Goal: Transaction & Acquisition: Purchase product/service

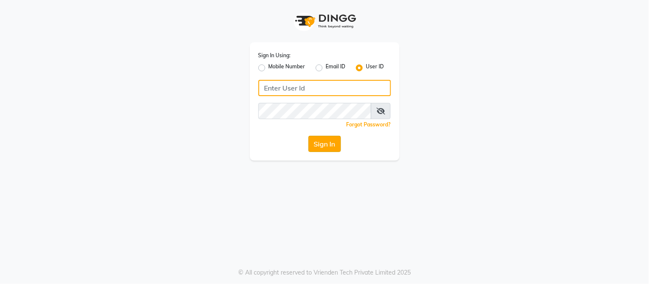
type input "samaaras@123"
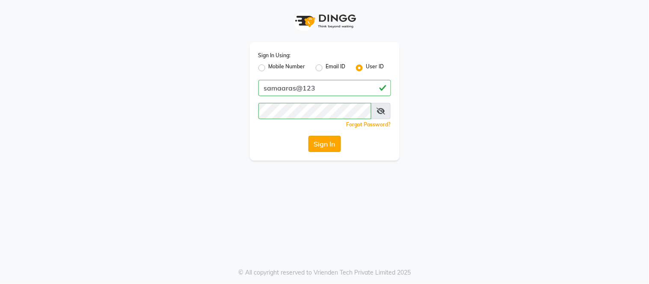
click at [324, 147] on button "Sign In" at bounding box center [324, 144] width 32 height 16
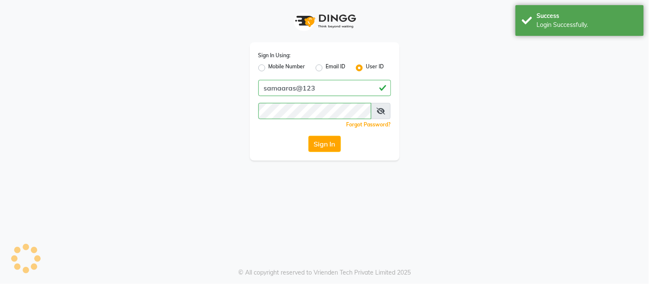
select select "4525"
select select "service"
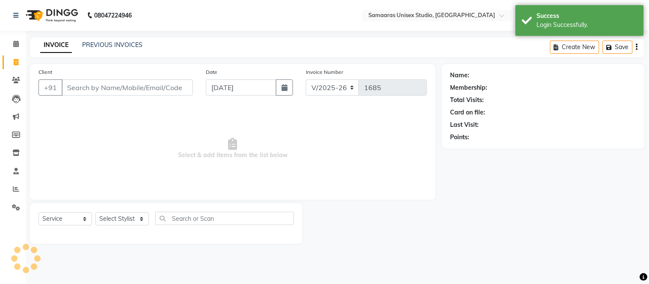
click at [190, 87] on input "Client" at bounding box center [127, 88] width 131 height 16
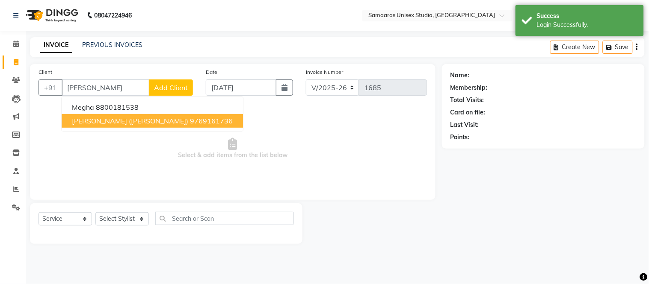
click at [190, 118] on ngb-highlight "9769161736" at bounding box center [211, 121] width 43 height 9
type input "9769161736"
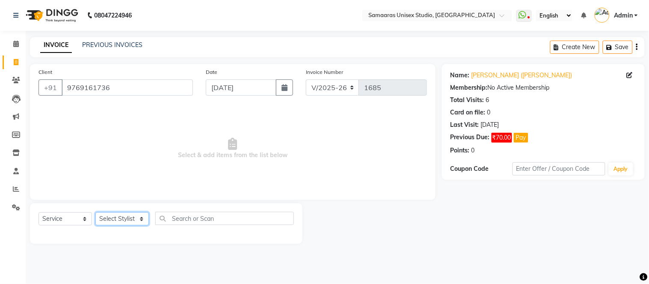
click at [142, 222] on select "Select Stylist [PERSON_NAME] Sir Front Desk junaid Kajal [PERSON_NAME] [PERSON_…" at bounding box center [121, 218] width 53 height 13
select select "30495"
click at [95, 213] on select "Select Stylist [PERSON_NAME] Sir Front Desk junaid Kajal [PERSON_NAME] [PERSON_…" at bounding box center [121, 218] width 53 height 13
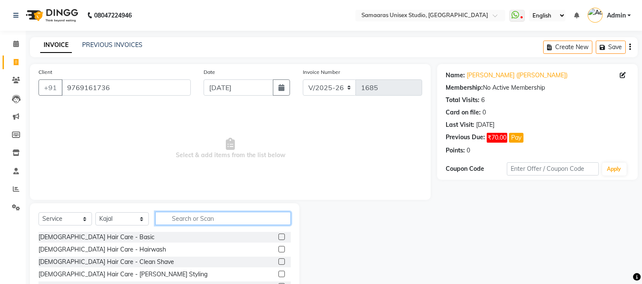
click at [174, 214] on input "text" at bounding box center [223, 218] width 136 height 13
type input "c"
type input "n"
click at [235, 219] on input "n" at bounding box center [217, 218] width 124 height 13
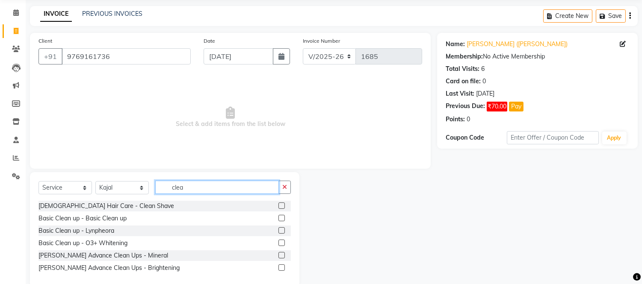
scroll to position [47, 0]
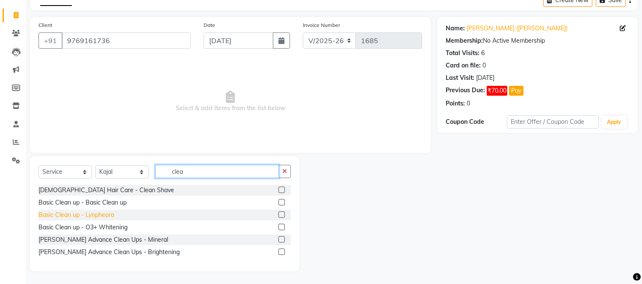
type input "clea"
click at [104, 215] on div "Basic Clean up - Lynpheora" at bounding box center [76, 215] width 76 height 9
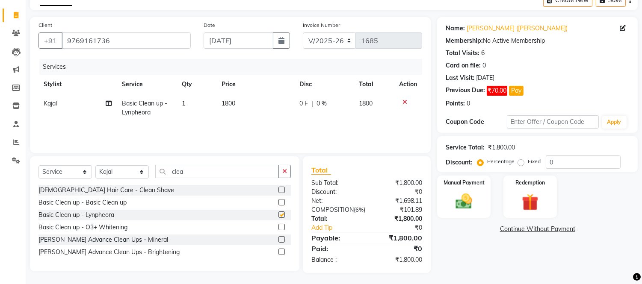
checkbox input "false"
click at [328, 108] on div "0 F | 0 %" at bounding box center [323, 103] width 49 height 9
select select "30495"
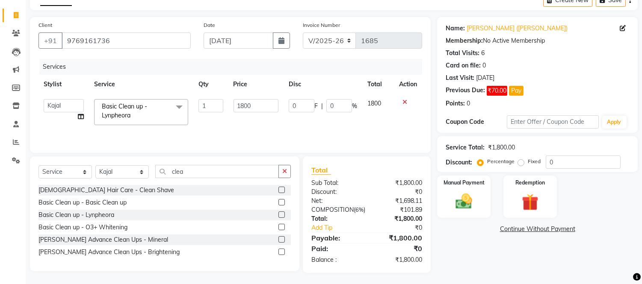
click at [334, 107] on input "0" at bounding box center [339, 105] width 26 height 13
type input "020"
click at [341, 124] on div "Services Stylist Service Qty Price Disc Total Action [PERSON_NAME] Sir Front De…" at bounding box center [229, 102] width 383 height 86
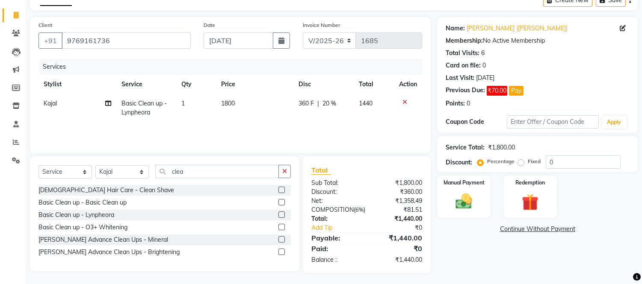
drag, startPoint x: 268, startPoint y: 96, endPoint x: 267, endPoint y: 102, distance: 5.6
click at [267, 102] on td "1800" at bounding box center [254, 108] width 77 height 28
select select "30495"
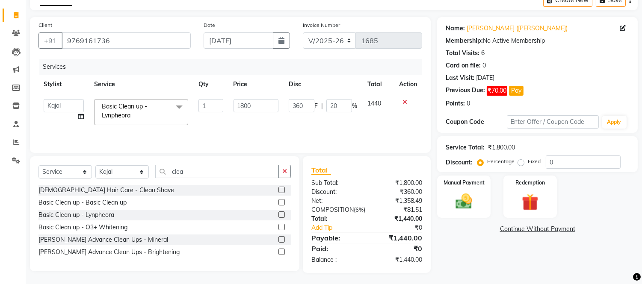
click at [267, 106] on input "1800" at bounding box center [255, 105] width 45 height 13
type input "1"
type input "2000"
click at [260, 129] on div "Services Stylist Service Qty Price Disc Total Action [PERSON_NAME] Sir Front De…" at bounding box center [229, 102] width 383 height 86
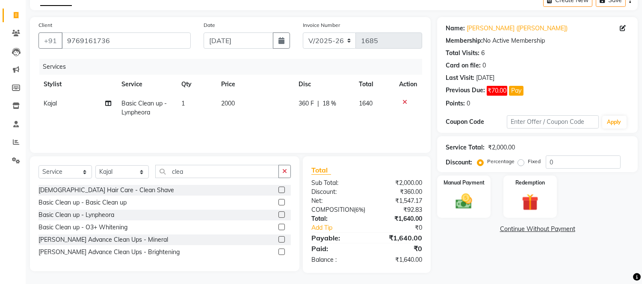
click at [341, 108] on div "360 F | 18 %" at bounding box center [323, 103] width 50 height 9
select select "30495"
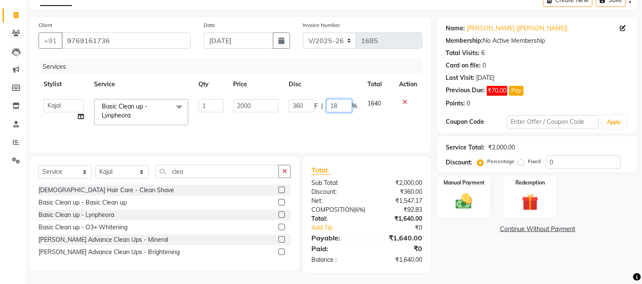
click at [341, 106] on input "18" at bounding box center [339, 105] width 26 height 13
type input "1"
type input "20"
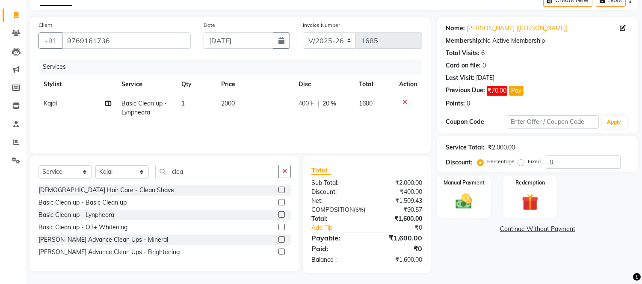
click at [352, 128] on div "Services Stylist Service Qty Price Disc Total Action Kajal Basic Clean up - Lyn…" at bounding box center [229, 102] width 383 height 86
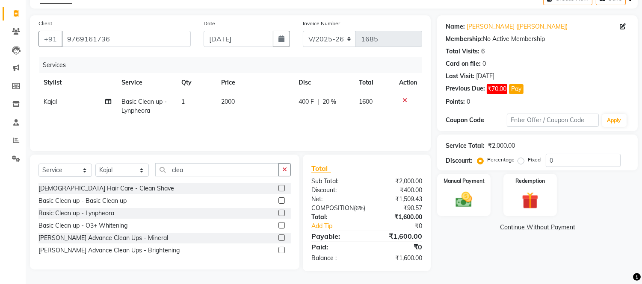
scroll to position [57, 0]
click at [460, 190] on img at bounding box center [464, 200] width 28 height 20
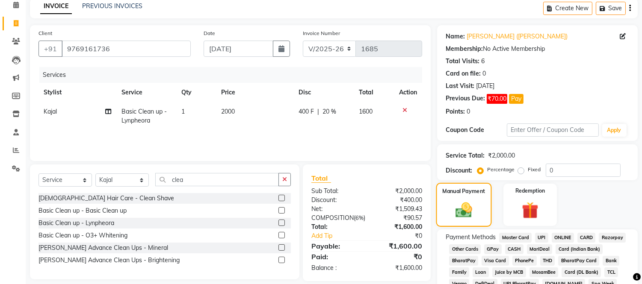
scroll to position [114, 0]
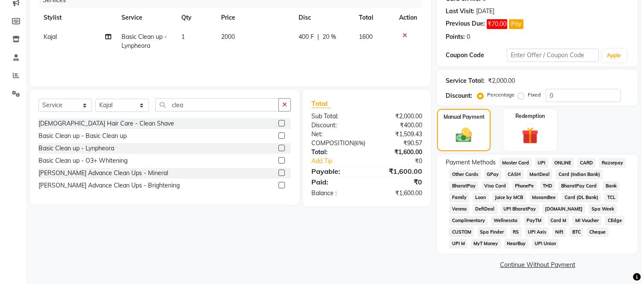
click at [513, 172] on span "CASH" at bounding box center [514, 175] width 18 height 10
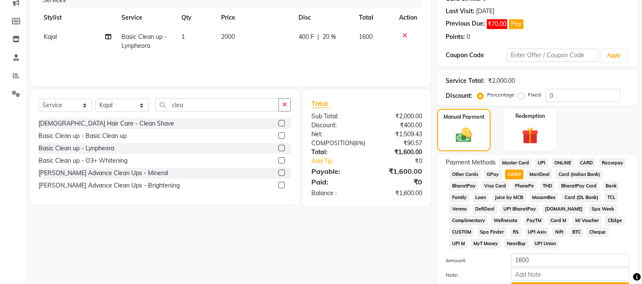
scroll to position [159, 0]
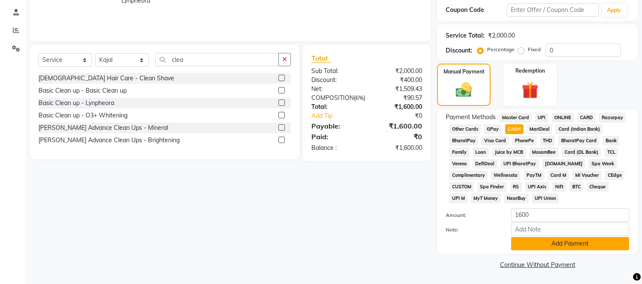
click at [538, 242] on button "Add Payment" at bounding box center [570, 243] width 118 height 13
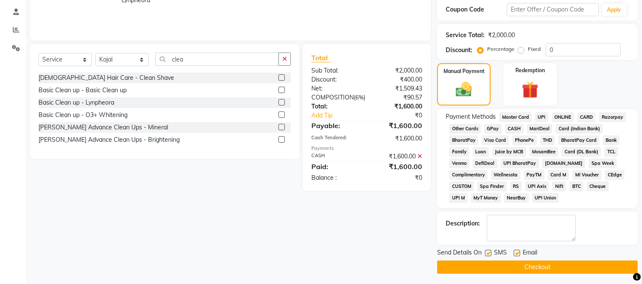
click at [539, 264] on button "Checkout" at bounding box center [537, 267] width 201 height 13
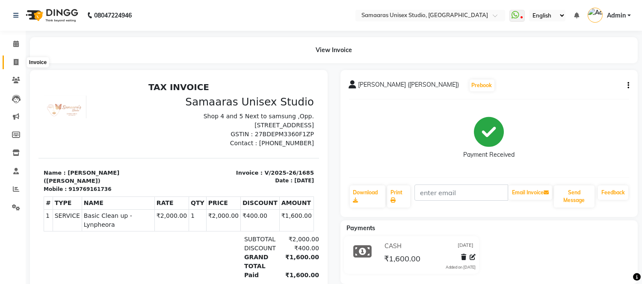
click at [16, 63] on icon at bounding box center [16, 62] width 5 height 6
select select "service"
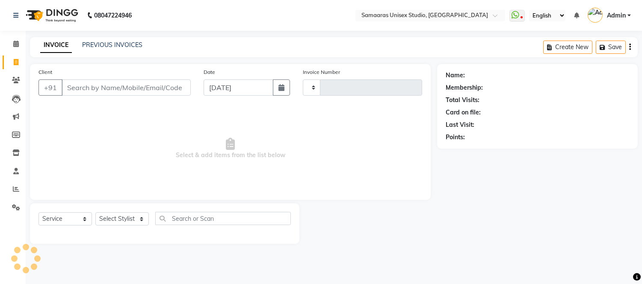
type input "1686"
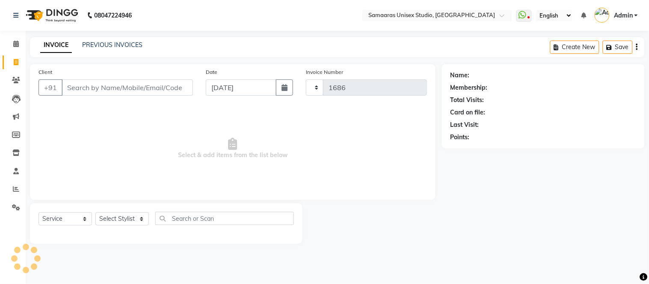
select select "4525"
click at [97, 87] on input "Client" at bounding box center [127, 88] width 131 height 16
type input "7"
click at [114, 44] on link "PREVIOUS INVOICES" at bounding box center [112, 45] width 60 height 8
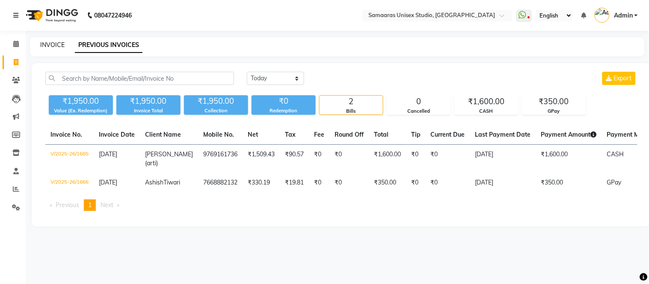
click at [52, 44] on link "INVOICE" at bounding box center [52, 45] width 24 height 8
select select "4525"
select select "service"
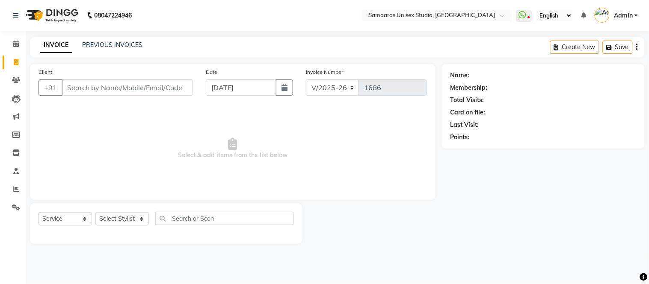
click at [115, 80] on input "Client" at bounding box center [127, 88] width 131 height 16
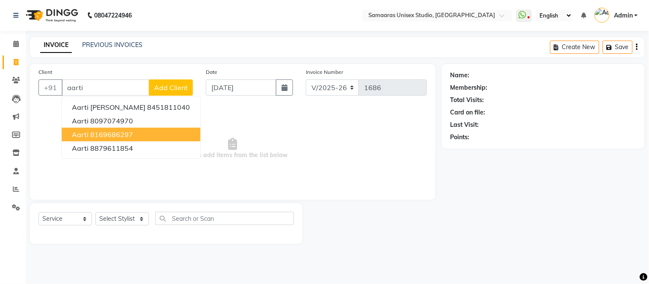
click at [115, 133] on ngb-highlight "8169686297" at bounding box center [111, 134] width 43 height 9
type input "8169686297"
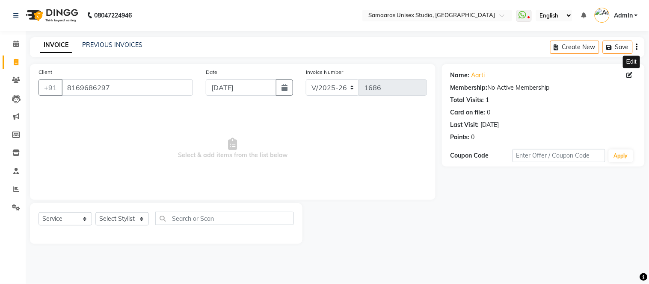
click at [626, 73] on icon at bounding box center [629, 75] width 6 height 6
select select "[DEMOGRAPHIC_DATA]"
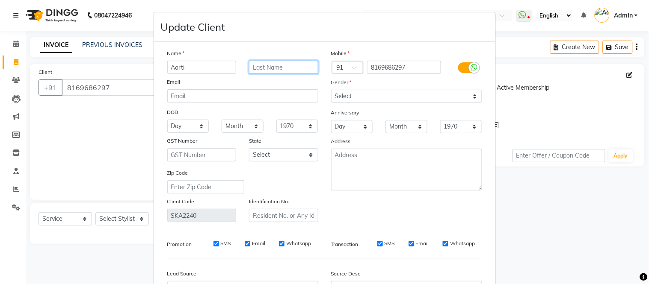
click at [288, 64] on input "text" at bounding box center [283, 67] width 69 height 13
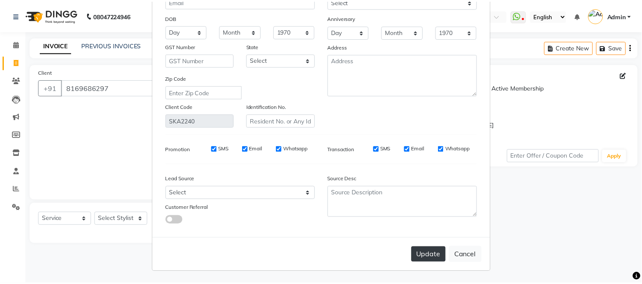
scroll to position [96, 0]
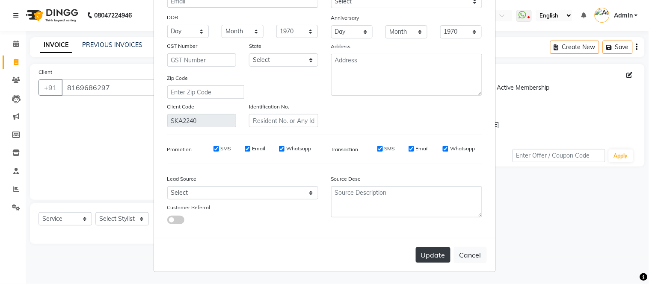
type input "[PERSON_NAME]"
click at [431, 257] on button "Update" at bounding box center [433, 255] width 35 height 15
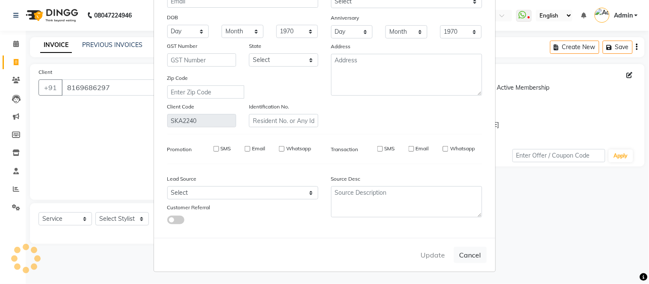
select select
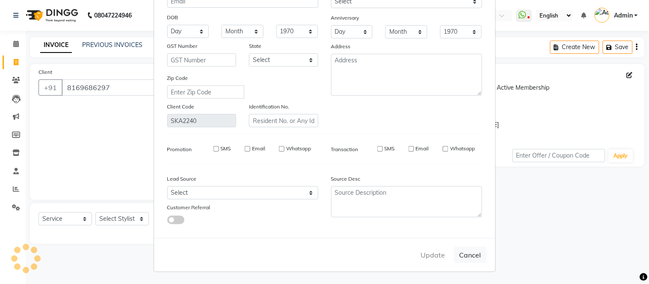
select select
checkbox input "false"
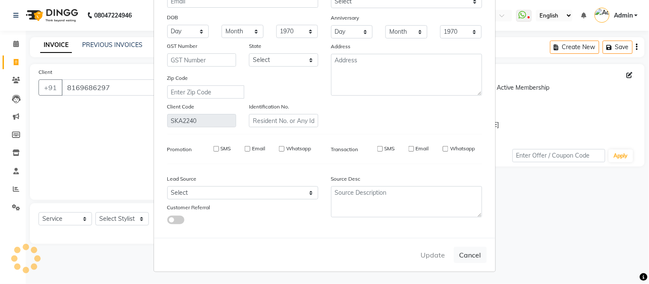
checkbox input "false"
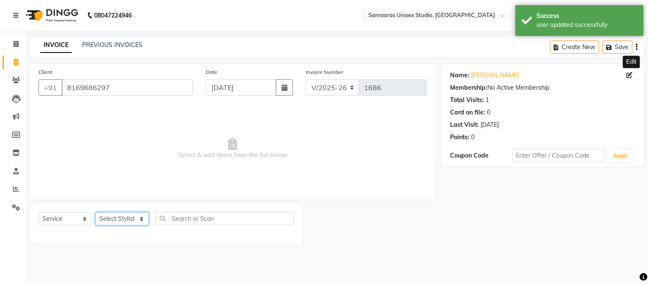
click at [135, 221] on select "Select Stylist [PERSON_NAME] Sir Front Desk junaid Kajal [PERSON_NAME] [PERSON_…" at bounding box center [121, 218] width 53 height 13
select select "50822"
click at [95, 213] on select "Select Stylist [PERSON_NAME] Sir Front Desk junaid Kajal [PERSON_NAME] [PERSON_…" at bounding box center [121, 218] width 53 height 13
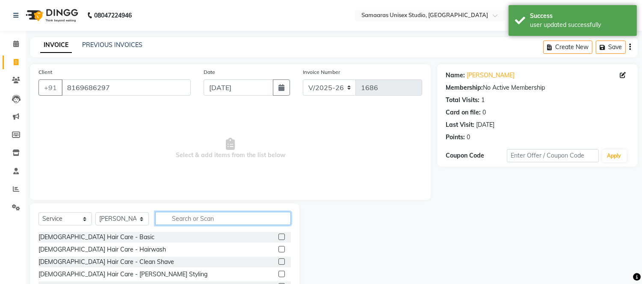
click at [197, 218] on input "text" at bounding box center [223, 218] width 136 height 13
type input "o"
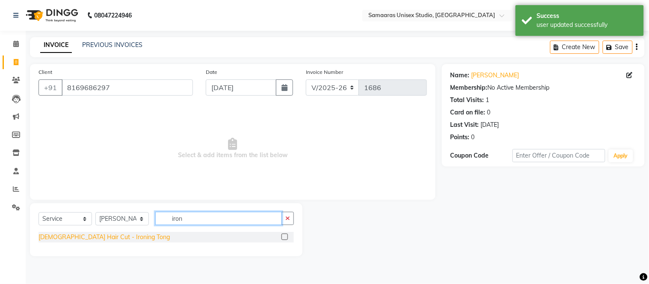
type input "iron"
click at [120, 235] on div "[DEMOGRAPHIC_DATA] Hair Cut - Ironing Tong" at bounding box center [103, 237] width 131 height 9
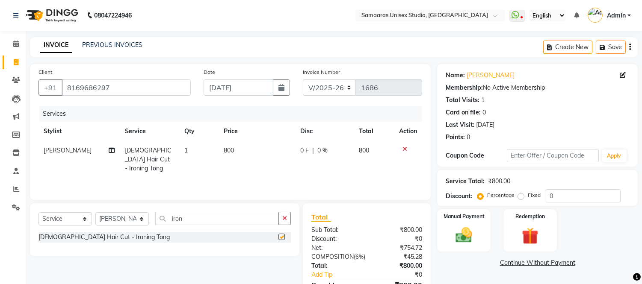
checkbox input "false"
click at [246, 148] on td "800" at bounding box center [256, 159] width 77 height 37
select select "50822"
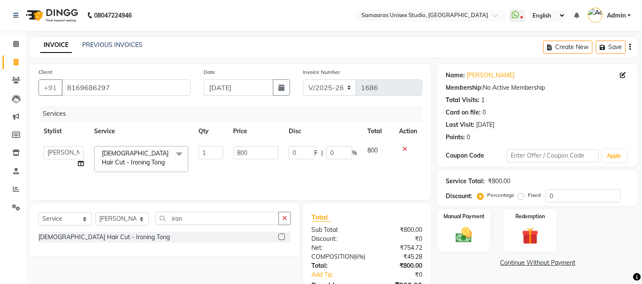
click at [251, 148] on input "800" at bounding box center [255, 152] width 45 height 13
type input "8"
type input "500"
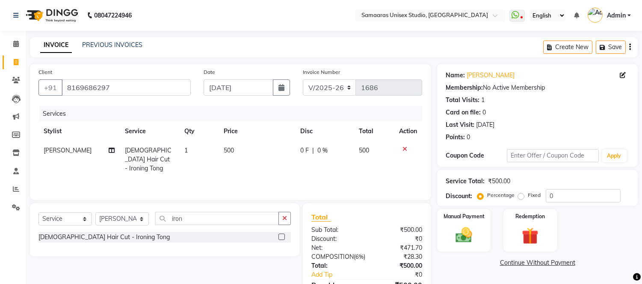
click at [249, 171] on div "Services Stylist Service Qty Price Disc Total Action [PERSON_NAME] [DEMOGRAPHIC…" at bounding box center [229, 149] width 383 height 86
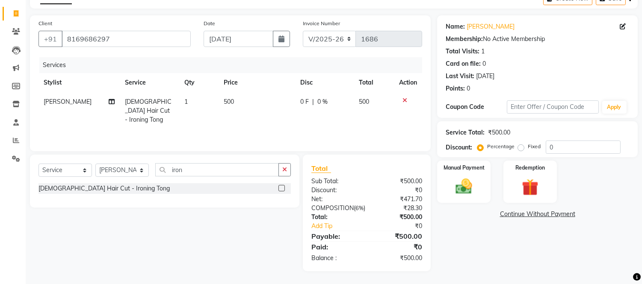
scroll to position [57, 0]
click at [463, 180] on img at bounding box center [464, 187] width 28 height 20
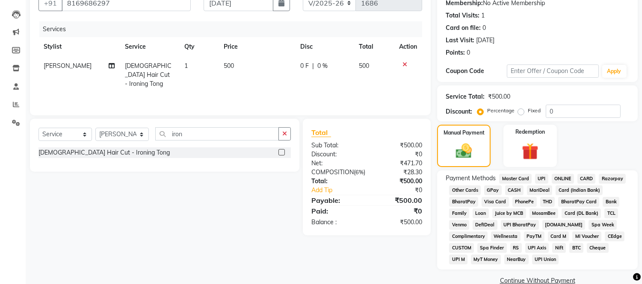
scroll to position [100, 0]
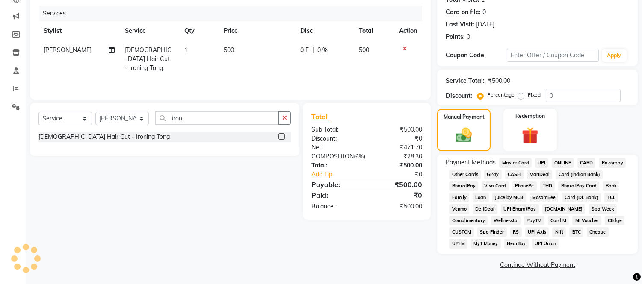
click at [514, 174] on span "CASH" at bounding box center [514, 175] width 18 height 10
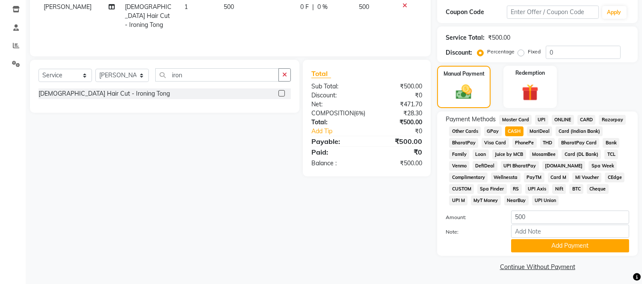
scroll to position [146, 0]
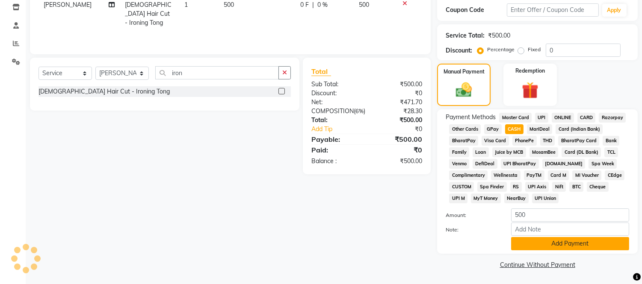
click at [555, 243] on button "Add Payment" at bounding box center [570, 243] width 118 height 13
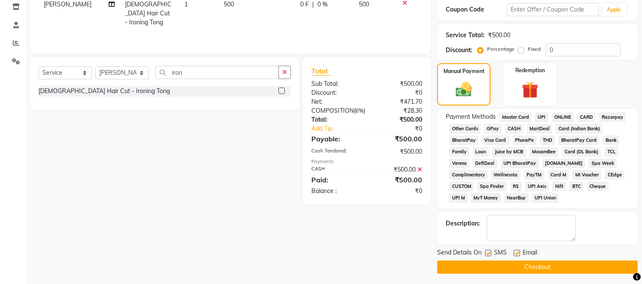
click at [555, 263] on button "Checkout" at bounding box center [537, 267] width 201 height 13
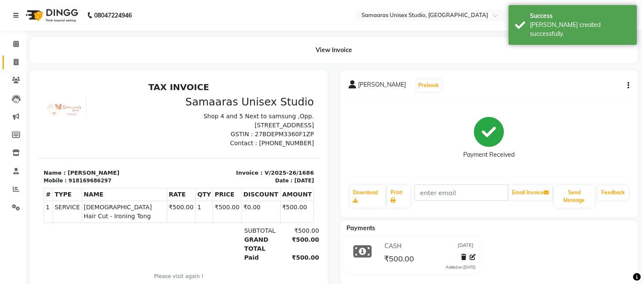
drag, startPoint x: 15, startPoint y: 57, endPoint x: 23, endPoint y: 61, distance: 9.2
click at [15, 57] on link "Invoice" at bounding box center [13, 63] width 21 height 14
select select "4525"
select select "service"
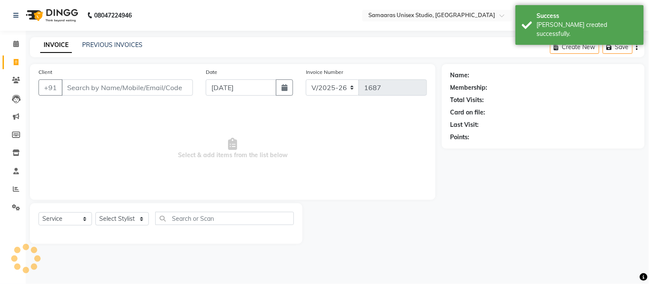
click at [137, 89] on input "Client" at bounding box center [127, 88] width 131 height 16
click at [140, 89] on input "Client" at bounding box center [127, 88] width 131 height 16
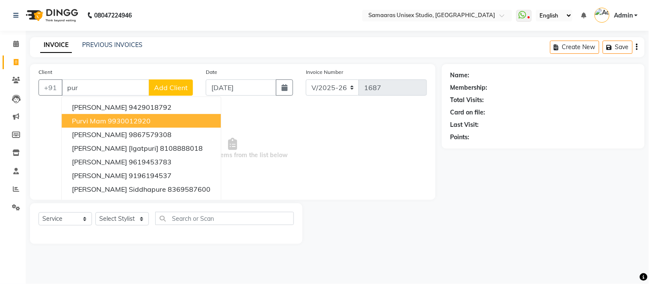
click at [144, 119] on ngb-highlight "9930012920" at bounding box center [129, 121] width 43 height 9
type input "9930012920"
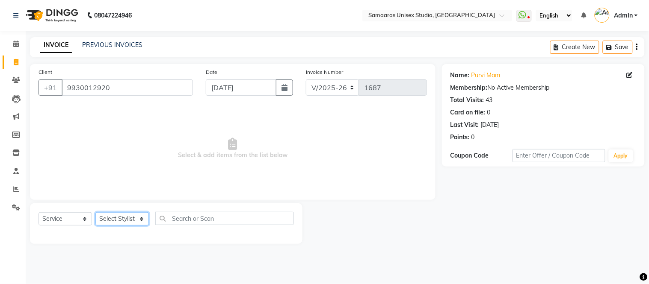
click at [113, 221] on select "Select Stylist [PERSON_NAME] Sir Front Desk junaid Kajal [PERSON_NAME] [PERSON_…" at bounding box center [121, 218] width 53 height 13
select select "88388"
click at [95, 213] on select "Select Stylist [PERSON_NAME] Sir Front Desk junaid Kajal [PERSON_NAME] [PERSON_…" at bounding box center [121, 218] width 53 height 13
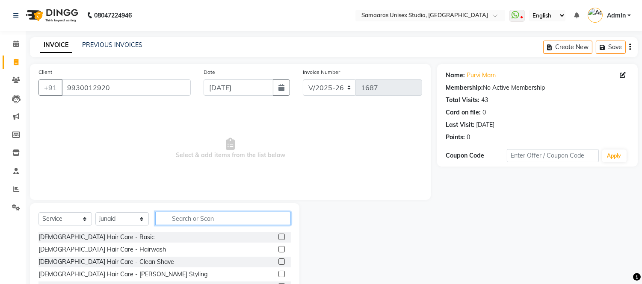
click at [182, 215] on input "text" at bounding box center [223, 218] width 136 height 13
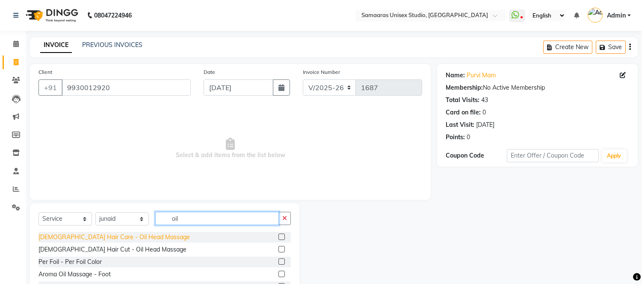
type input "oil"
click at [103, 236] on div "[DEMOGRAPHIC_DATA] Hair Care - Oil Head Massage" at bounding box center [113, 237] width 151 height 9
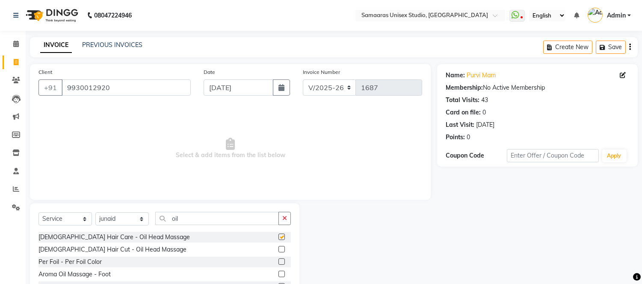
checkbox input "false"
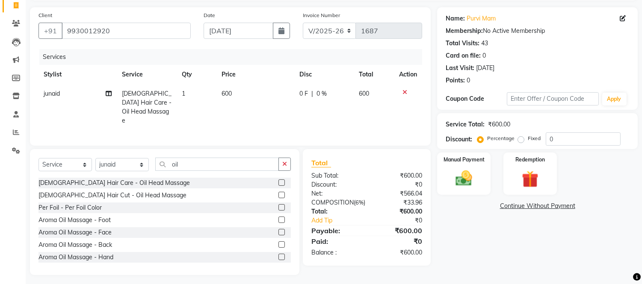
scroll to position [59, 0]
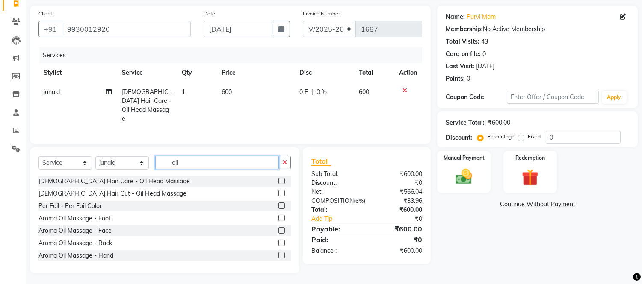
click at [204, 164] on input "oil" at bounding box center [217, 162] width 124 height 13
type input "o"
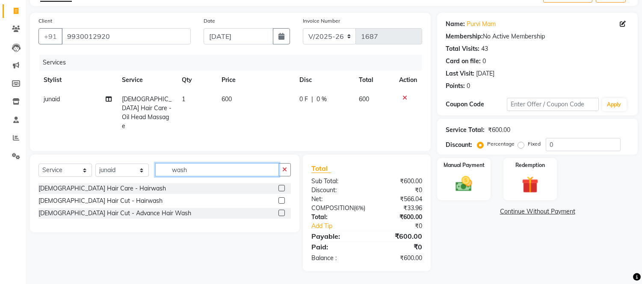
scroll to position [58, 0]
type input "wash"
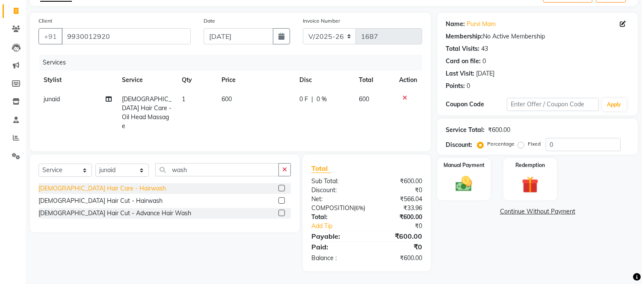
click at [97, 184] on div "[DEMOGRAPHIC_DATA] Hair Care - Hairwash" at bounding box center [101, 188] width 127 height 9
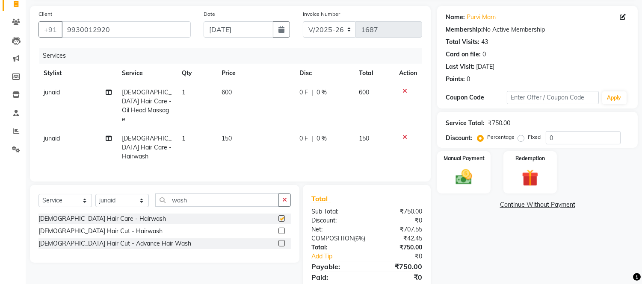
checkbox input "false"
click at [582, 135] on input "0" at bounding box center [583, 137] width 75 height 13
type input "020"
click at [371, 134] on td "120" at bounding box center [374, 147] width 40 height 37
select select "88388"
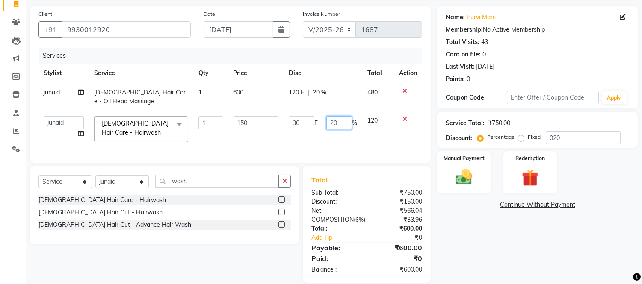
click at [349, 123] on input "20" at bounding box center [339, 122] width 26 height 13
type input "2"
type input "0"
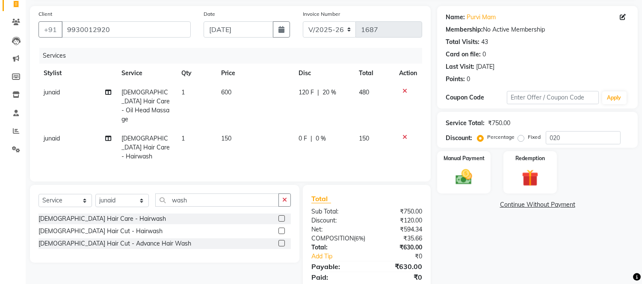
click at [344, 131] on td "0 F | 0 %" at bounding box center [323, 147] width 60 height 37
select select "88388"
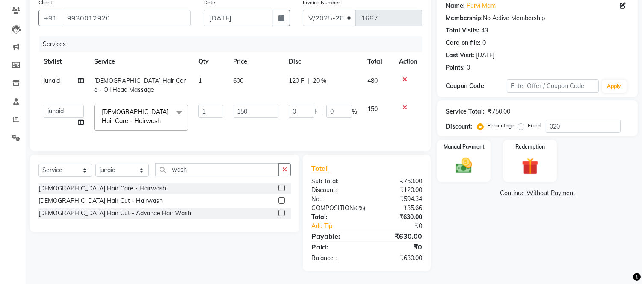
scroll to position [86, 0]
click at [287, 163] on button "button" at bounding box center [284, 169] width 12 height 13
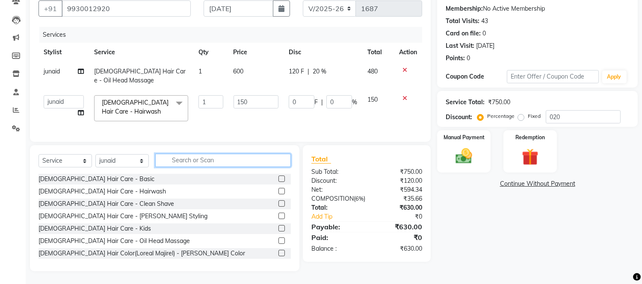
click at [284, 159] on input "text" at bounding box center [223, 160] width 136 height 13
click at [143, 165] on select "Select Stylist [PERSON_NAME] Sir Front Desk junaid Kajal [PERSON_NAME] [PERSON_…" at bounding box center [121, 160] width 53 height 13
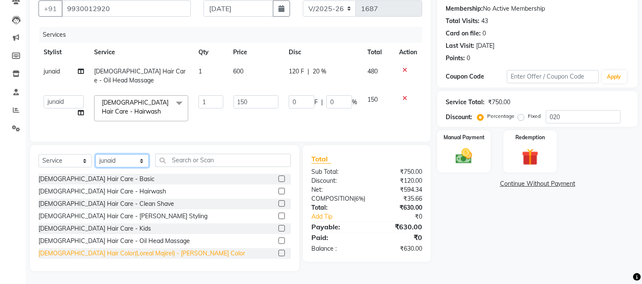
select select "50822"
click at [95, 155] on select "Select Stylist [PERSON_NAME] Sir Front Desk junaid Kajal [PERSON_NAME] [PERSON_…" at bounding box center [121, 160] width 53 height 13
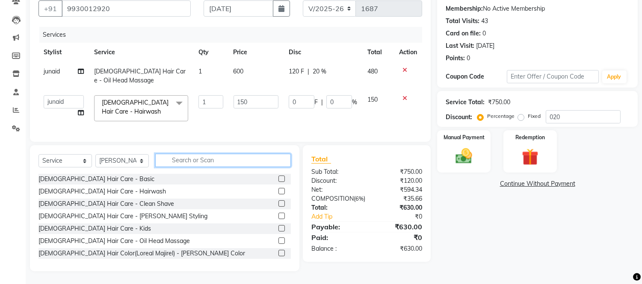
click at [204, 160] on input "text" at bounding box center [223, 160] width 136 height 13
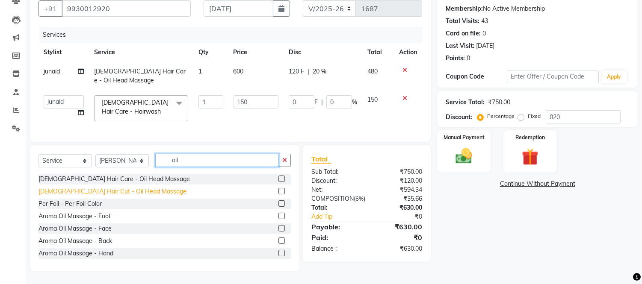
type input "oil"
drag, startPoint x: 139, startPoint y: 195, endPoint x: 177, endPoint y: 177, distance: 42.1
click at [139, 195] on div "[DEMOGRAPHIC_DATA] Hair Cut - Oil Head Massage" at bounding box center [112, 191] width 148 height 9
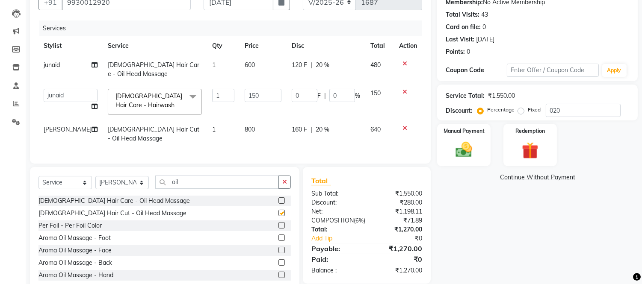
checkbox input "false"
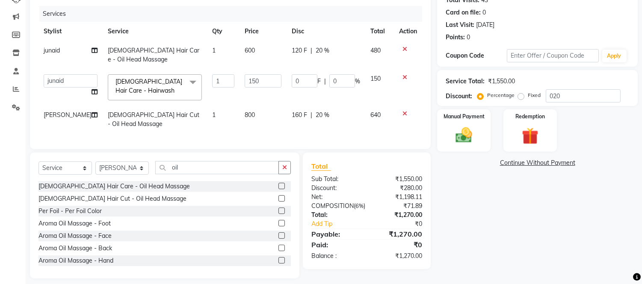
scroll to position [114, 0]
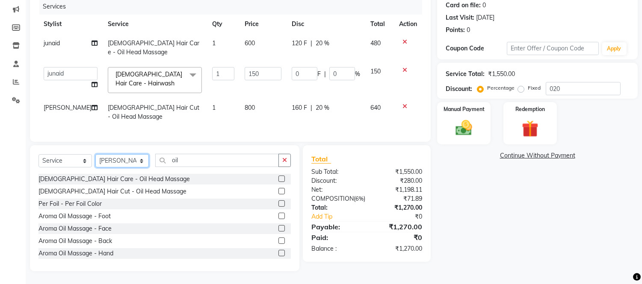
click at [122, 165] on select "Select Stylist [PERSON_NAME] Sir Front Desk junaid Kajal [PERSON_NAME] [PERSON_…" at bounding box center [121, 160] width 53 height 13
select select "30495"
click at [95, 155] on select "Select Stylist [PERSON_NAME] Sir Front Desk junaid Kajal [PERSON_NAME] [PERSON_…" at bounding box center [121, 160] width 53 height 13
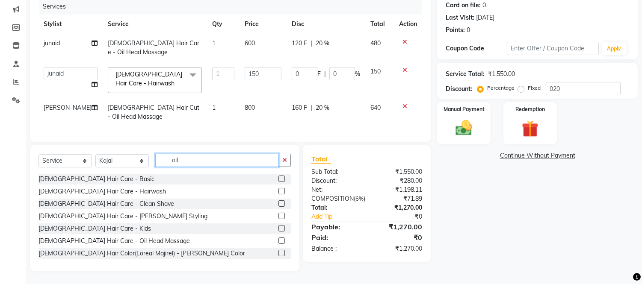
click at [235, 160] on input "oil" at bounding box center [217, 160] width 124 height 13
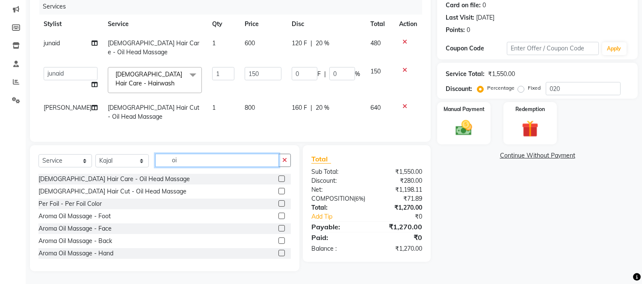
type input "oi"
click at [122, 156] on select "Select Stylist [PERSON_NAME] Sir Front Desk junaid Kajal [PERSON_NAME] [PERSON_…" at bounding box center [121, 160] width 53 height 13
select select "88206"
click at [95, 155] on select "Select Stylist [PERSON_NAME] Sir Front Desk junaid Kajal [PERSON_NAME] [PERSON_…" at bounding box center [121, 160] width 53 height 13
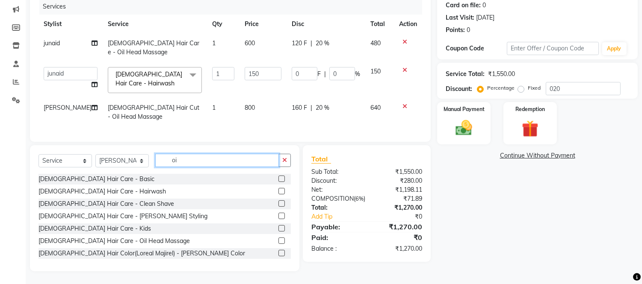
click at [178, 164] on input "oi" at bounding box center [217, 160] width 124 height 13
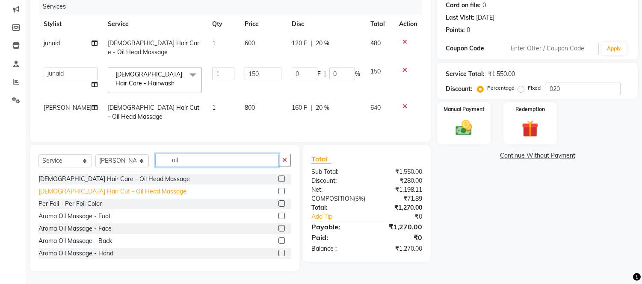
type input "oil"
drag, startPoint x: 108, startPoint y: 193, endPoint x: 122, endPoint y: 186, distance: 15.5
click at [109, 193] on div "[DEMOGRAPHIC_DATA] Hair Cut - Oil Head Massage" at bounding box center [112, 191] width 148 height 9
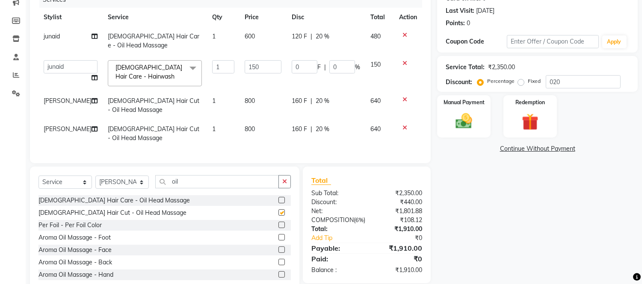
checkbox input "false"
click at [406, 127] on icon at bounding box center [404, 128] width 5 height 6
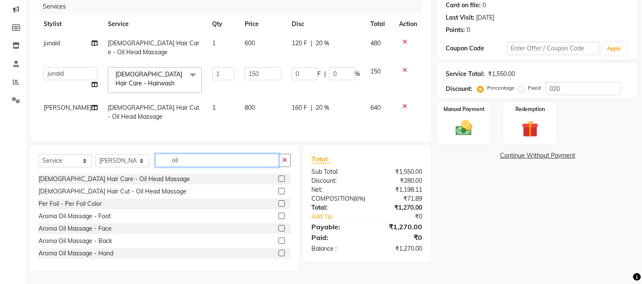
click at [210, 160] on input "oil" at bounding box center [217, 160] width 124 height 13
type input "o"
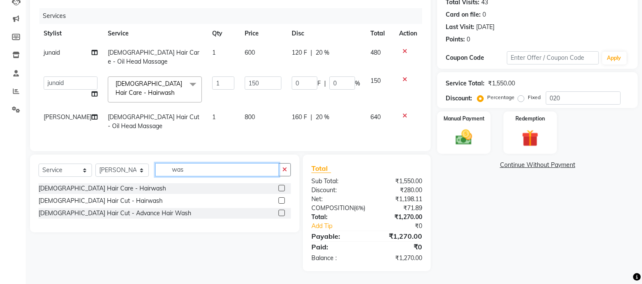
scroll to position [114, 0]
type input "wash"
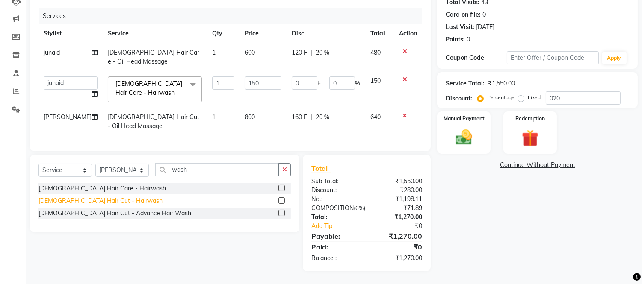
click at [102, 197] on div "[DEMOGRAPHIC_DATA] Hair Cut - Hairwash" at bounding box center [100, 201] width 124 height 9
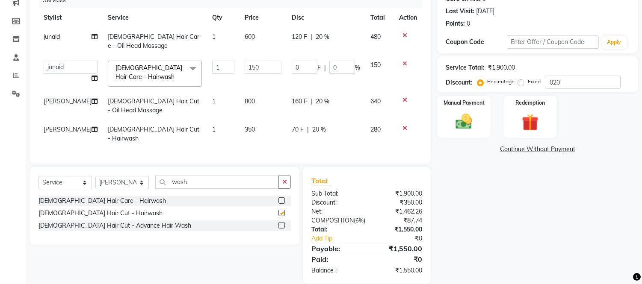
checkbox input "false"
click at [216, 185] on input "wash" at bounding box center [217, 182] width 124 height 13
type input "w"
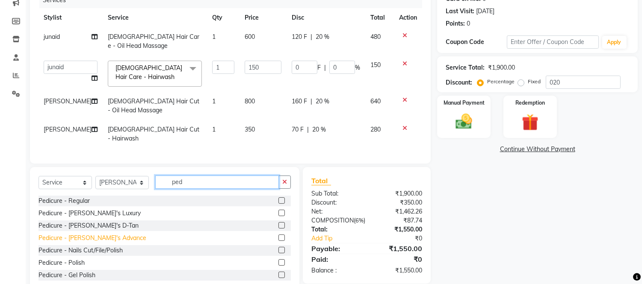
type input "ped"
click at [84, 236] on div "Pedicure - [PERSON_NAME]'s Advance" at bounding box center [92, 238] width 108 height 9
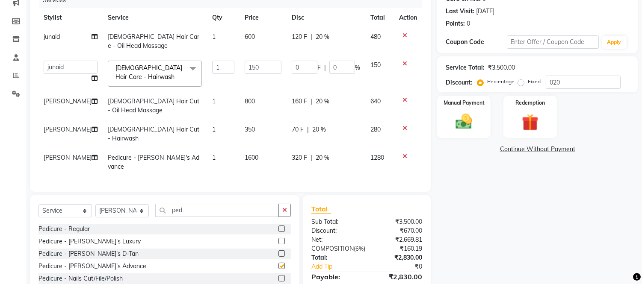
checkbox input "false"
click at [290, 204] on button "button" at bounding box center [284, 210] width 12 height 13
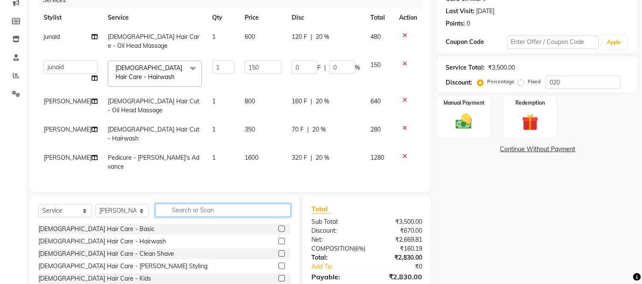
click at [275, 204] on input "text" at bounding box center [223, 210] width 136 height 13
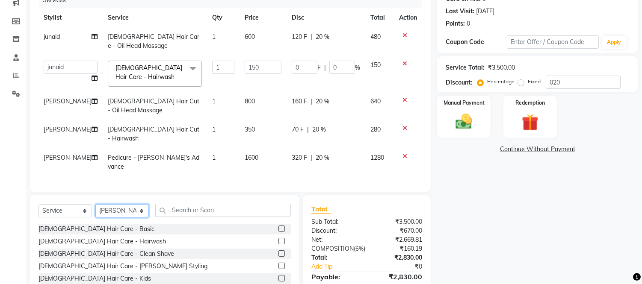
click at [139, 204] on select "Select Stylist [PERSON_NAME] Sir Front Desk junaid Kajal [PERSON_NAME] [PERSON_…" at bounding box center [121, 210] width 53 height 13
select select "30495"
click at [95, 204] on select "Select Stylist [PERSON_NAME] Sir Front Desk junaid Kajal [PERSON_NAME] [PERSON_…" at bounding box center [121, 210] width 53 height 13
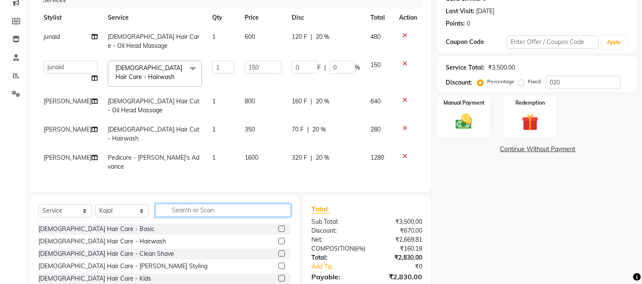
click at [206, 204] on input "text" at bounding box center [223, 210] width 136 height 13
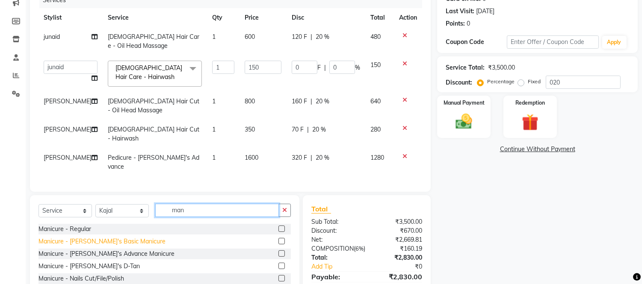
type input "man"
click at [96, 237] on div "Manicure - [PERSON_NAME]'s Basic Manicure" at bounding box center [101, 241] width 127 height 9
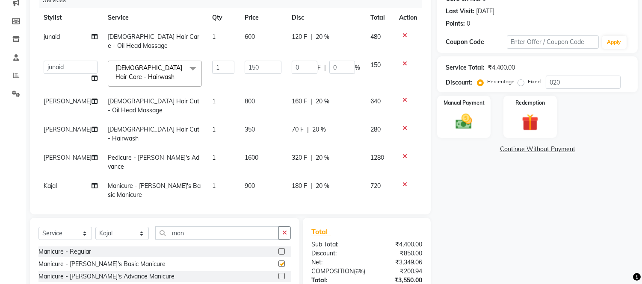
checkbox input "false"
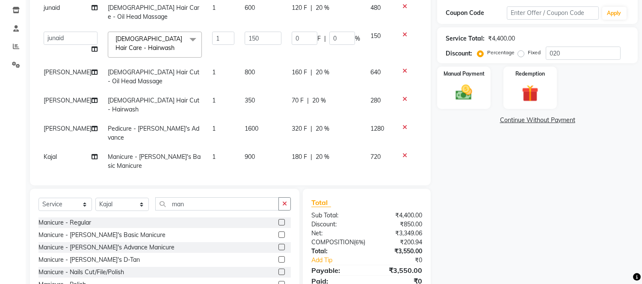
scroll to position [172, 0]
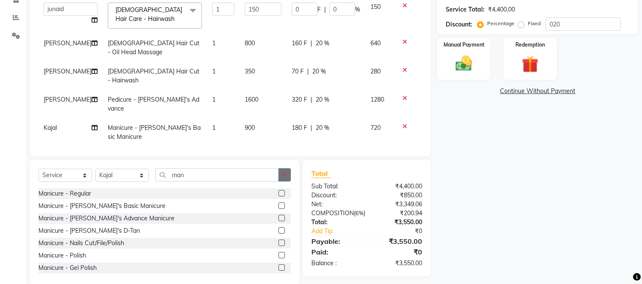
click at [280, 168] on button "button" at bounding box center [284, 174] width 12 height 13
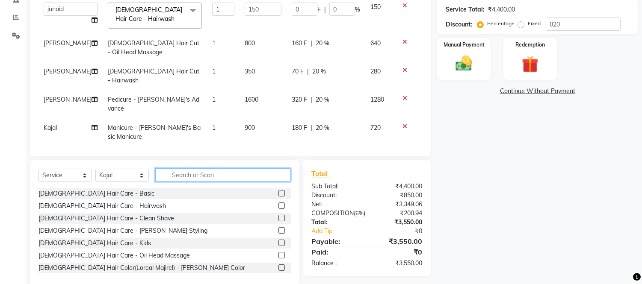
drag, startPoint x: 271, startPoint y: 162, endPoint x: 272, endPoint y: 136, distance: 25.7
click at [271, 168] on input "text" at bounding box center [223, 174] width 136 height 13
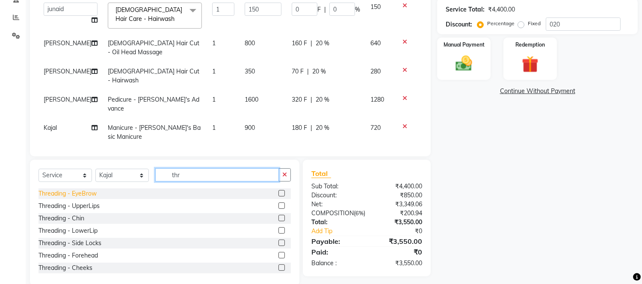
type input "thr"
click at [68, 189] on div "Threading - EyeBrow" at bounding box center [67, 193] width 58 height 9
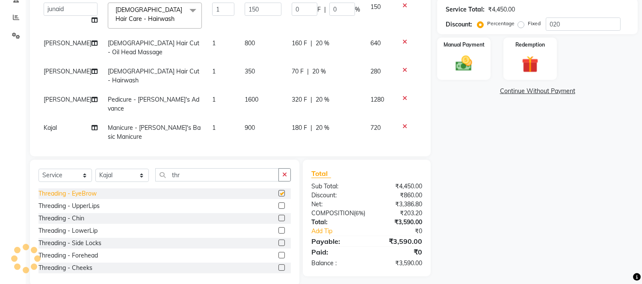
checkbox input "false"
click at [88, 206] on div "Threading - UpperLips" at bounding box center [68, 206] width 61 height 9
checkbox input "false"
click at [93, 257] on div "Threading - Forehead" at bounding box center [67, 255] width 59 height 9
checkbox input "false"
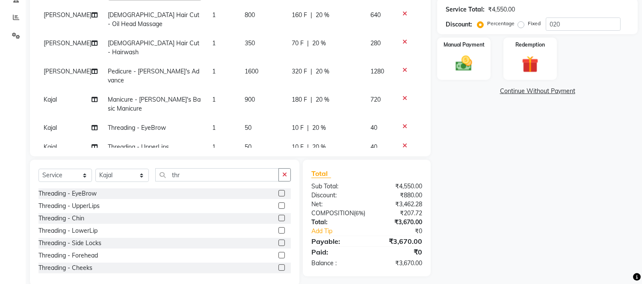
scroll to position [43, 0]
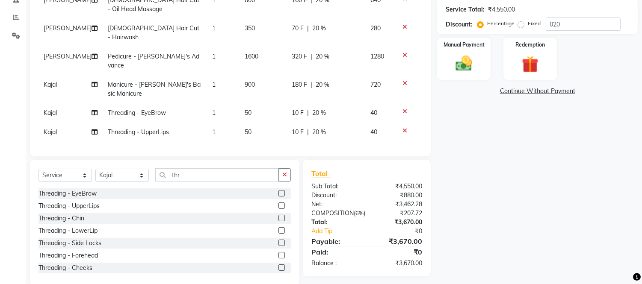
click at [331, 109] on div "10 F | 20 %" at bounding box center [326, 113] width 68 height 9
select select "30495"
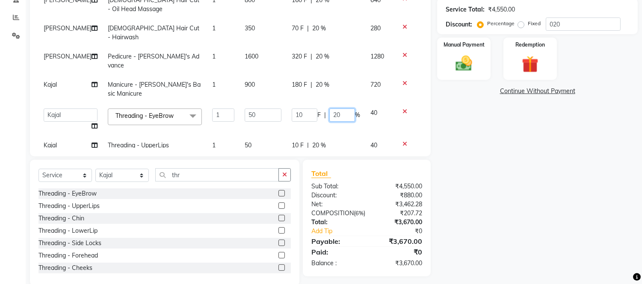
click at [331, 109] on input "20" at bounding box center [342, 115] width 26 height 13
type input "2"
type input "0"
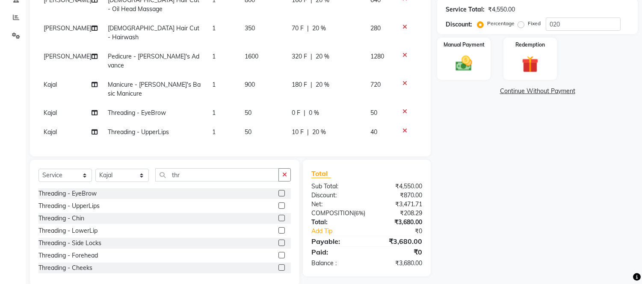
click at [357, 121] on tbody "junaid [DEMOGRAPHIC_DATA] Hair Care - Oil Head Massage 1 600 120 F | 20 % 480 […" at bounding box center [229, 43] width 383 height 235
click at [345, 128] on div "10 F | 20 %" at bounding box center [326, 132] width 68 height 9
select select "30495"
click at [355, 130] on span "%" at bounding box center [357, 134] width 5 height 9
click at [335, 128] on input "20" at bounding box center [342, 134] width 26 height 13
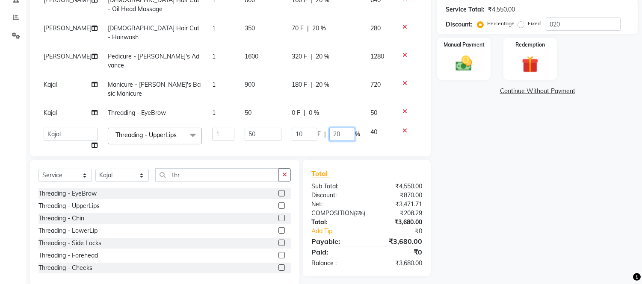
type input "2"
type input "0"
click at [334, 142] on td "10 F | 20 %" at bounding box center [325, 151] width 79 height 19
select select "30495"
click at [334, 147] on input "20" at bounding box center [342, 153] width 26 height 13
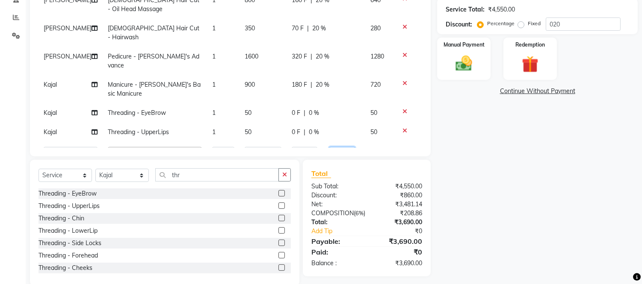
type input "2"
type input "0"
click at [349, 123] on td "0 F | 0 %" at bounding box center [325, 132] width 79 height 19
select select "30495"
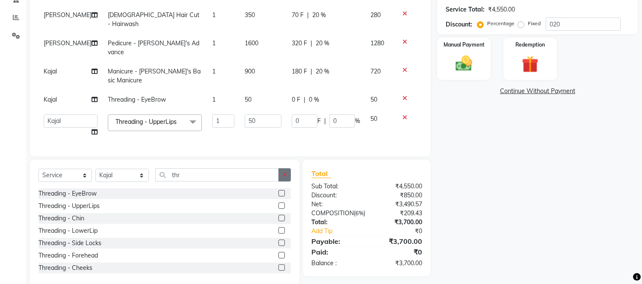
click at [289, 177] on button "button" at bounding box center [284, 174] width 12 height 13
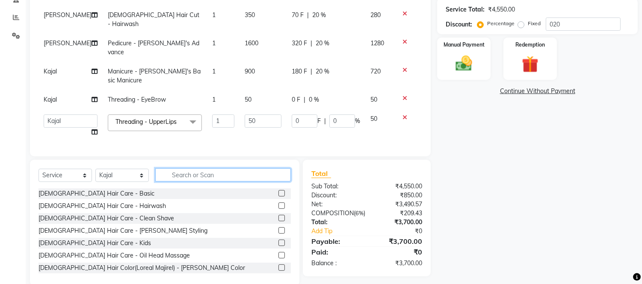
click at [281, 176] on input "text" at bounding box center [223, 174] width 136 height 13
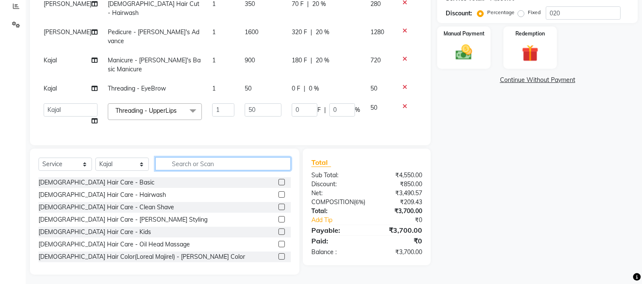
scroll to position [186, 0]
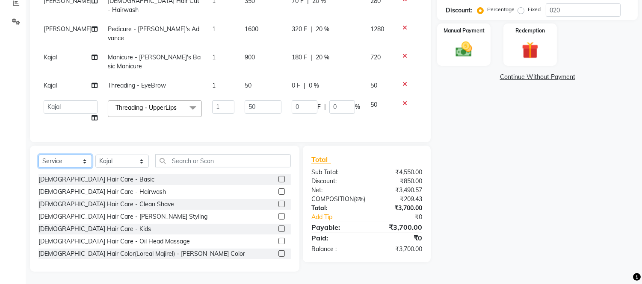
click at [62, 160] on select "Select Service Product Membership Package Voucher Prepaid Gift Card" at bounding box center [64, 161] width 53 height 13
select select "product"
click at [38, 155] on select "Select Service Product Membership Package Voucher Prepaid Gift Card" at bounding box center [64, 161] width 53 height 13
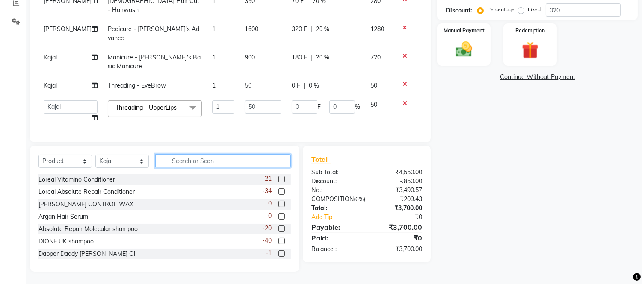
click at [247, 162] on input "text" at bounding box center [223, 160] width 136 height 13
drag, startPoint x: 109, startPoint y: 153, endPoint x: 113, endPoint y: 163, distance: 11.4
click at [109, 156] on div "Select Service Product Membership Package Voucher Prepaid Gift Card Select Styl…" at bounding box center [164, 209] width 269 height 126
click at [115, 164] on select "Select Stylist [PERSON_NAME] Sir Front Desk junaid Kajal [PERSON_NAME] [PERSON_…" at bounding box center [121, 161] width 53 height 13
select select "88388"
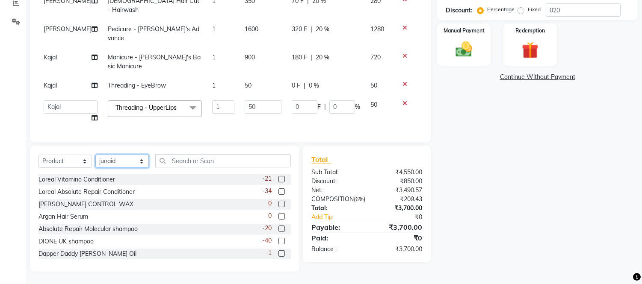
click at [95, 155] on select "Select Stylist [PERSON_NAME] Sir Front Desk junaid Kajal [PERSON_NAME] [PERSON_…" at bounding box center [121, 161] width 53 height 13
click at [206, 163] on input "text" at bounding box center [223, 160] width 136 height 13
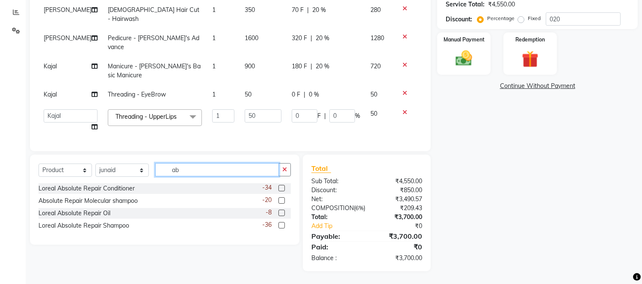
scroll to position [186, 0]
type input "ab"
click at [109, 184] on div "Loreal Absolute Repair Conditioner" at bounding box center [86, 188] width 96 height 9
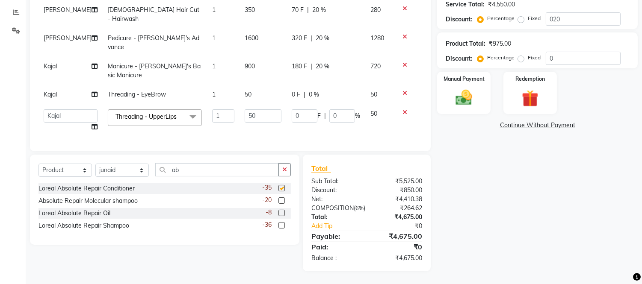
checkbox input "false"
click at [112, 221] on div "Loreal Absolute Repair Shampoo" at bounding box center [83, 225] width 91 height 9
checkbox input "false"
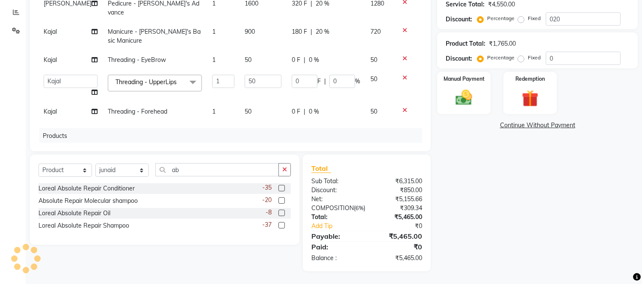
scroll to position [155, 0]
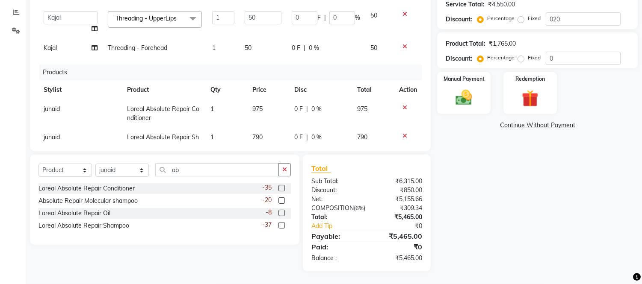
click at [336, 100] on td "0 F | 0 %" at bounding box center [320, 114] width 63 height 28
select select "88388"
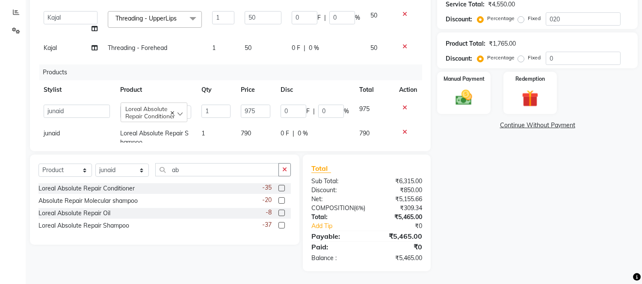
scroll to position [151, 0]
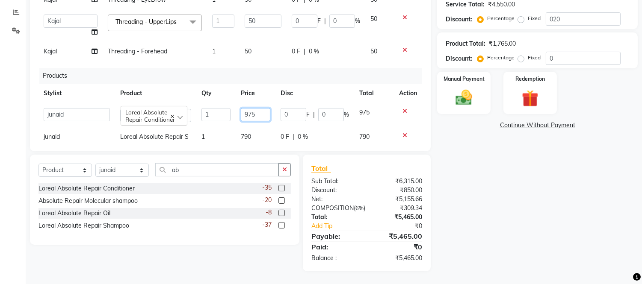
click at [252, 108] on input "975" at bounding box center [255, 114] width 29 height 13
type input "9"
type input "990"
click at [228, 127] on td "1" at bounding box center [215, 141] width 39 height 28
select select "88388"
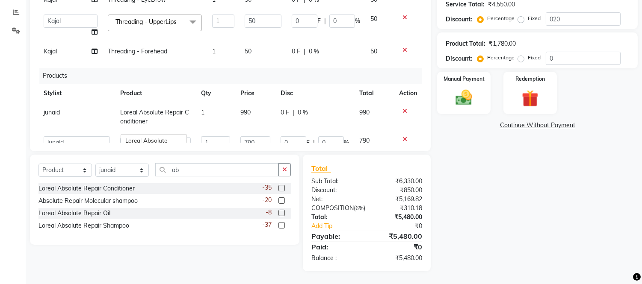
click at [519, 203] on div "Name: Purvi Mam Membership: No Active Membership Total Visits: 43 Card on file:…" at bounding box center [540, 79] width 207 height 384
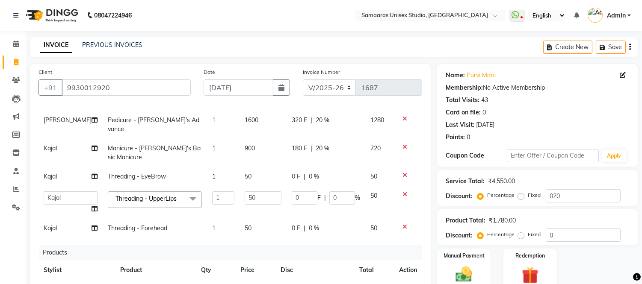
scroll to position [0, 0]
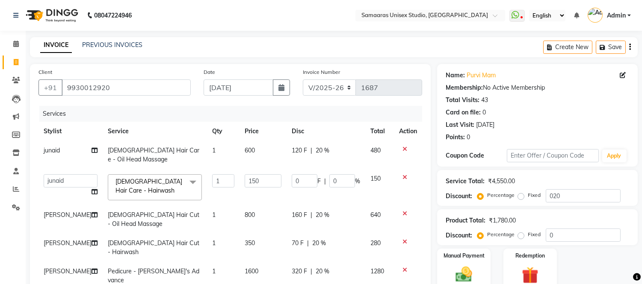
click at [339, 150] on div "120 F | 20 %" at bounding box center [326, 150] width 68 height 9
select select "88388"
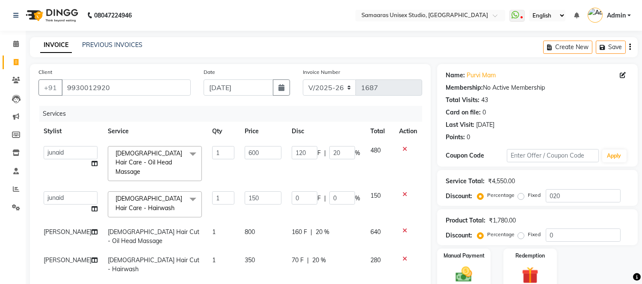
click at [339, 150] on input "20" at bounding box center [342, 152] width 26 height 13
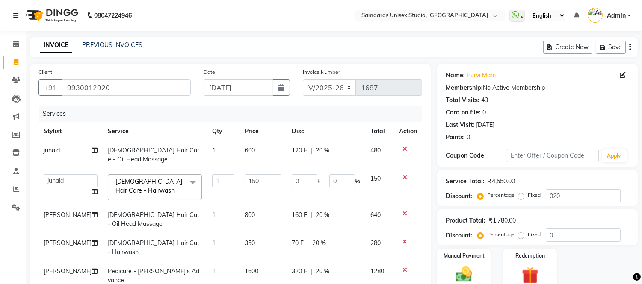
click at [255, 150] on td "600" at bounding box center [262, 155] width 47 height 28
select select "88388"
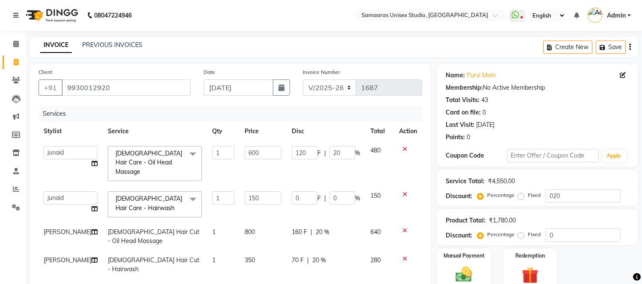
click at [255, 150] on input "600" at bounding box center [263, 152] width 37 height 13
type input "6"
type input "500"
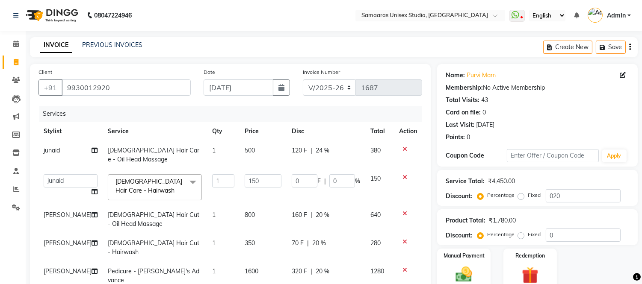
click at [335, 152] on div "120 F | 24 %" at bounding box center [326, 150] width 68 height 9
select select "88388"
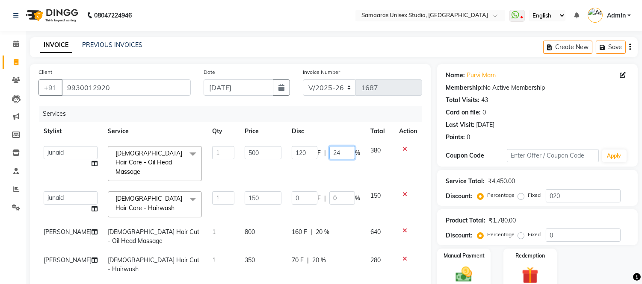
click at [335, 152] on input "24" at bounding box center [342, 152] width 26 height 13
type input "2"
type input "20"
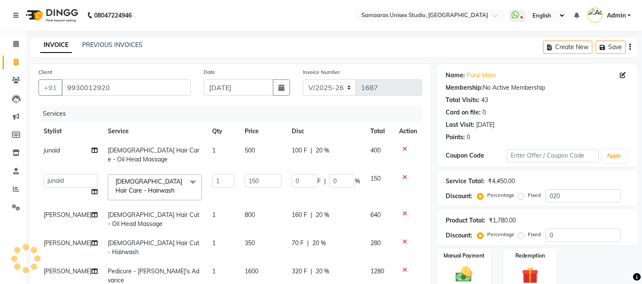
click at [339, 168] on td "100 F | 20 %" at bounding box center [325, 155] width 79 height 28
select select "88388"
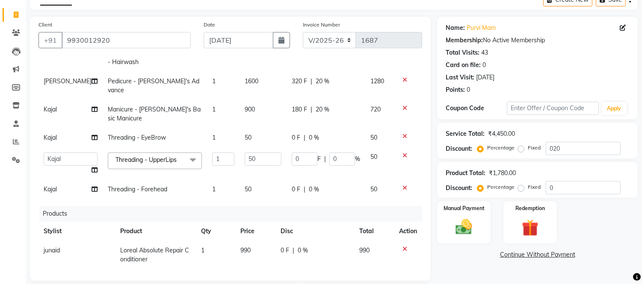
scroll to position [186, 0]
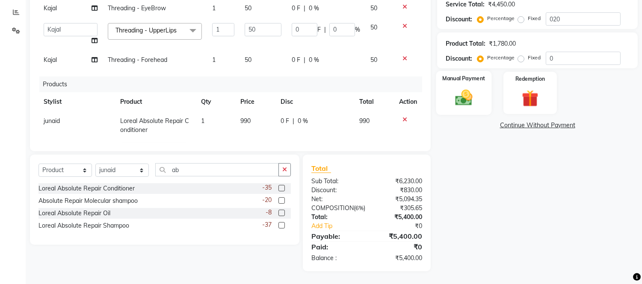
click at [468, 88] on img at bounding box center [464, 98] width 28 height 20
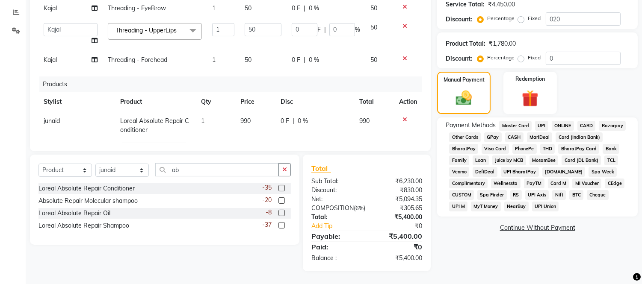
click at [590, 121] on span "CARD" at bounding box center [586, 126] width 18 height 10
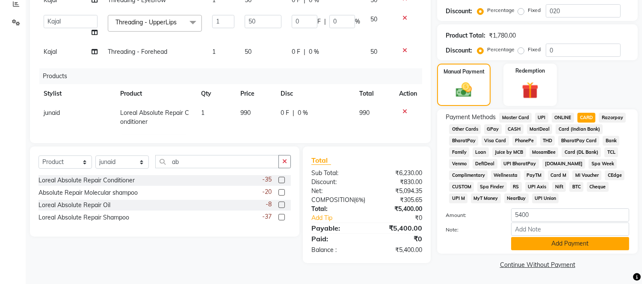
click at [569, 244] on button "Add Payment" at bounding box center [570, 243] width 118 height 13
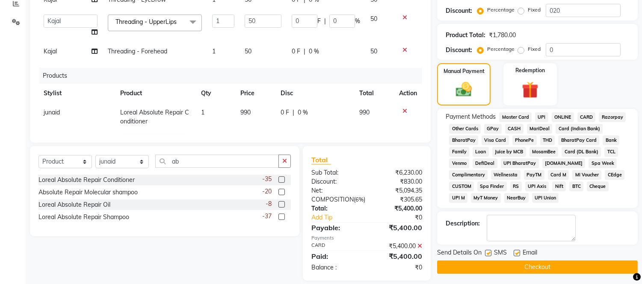
click at [564, 264] on button "Checkout" at bounding box center [537, 267] width 201 height 13
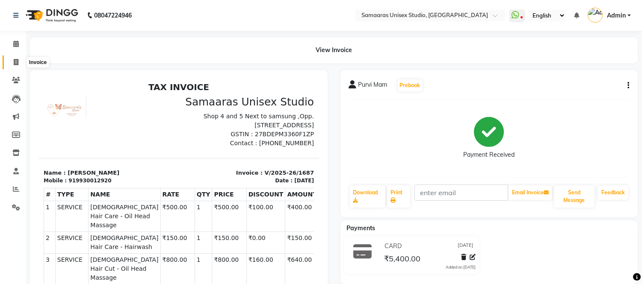
click at [11, 60] on span at bounding box center [16, 63] width 15 height 10
select select "4525"
select select "service"
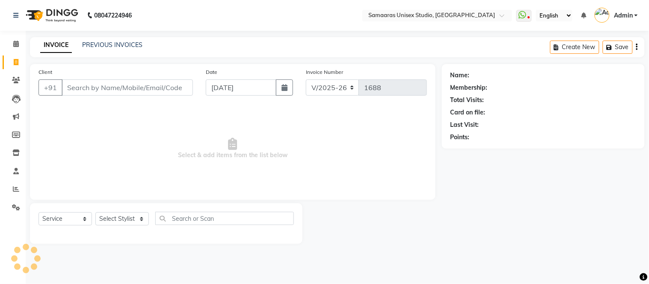
click at [15, 62] on icon at bounding box center [16, 62] width 5 height 6
select select "4525"
select select "service"
click at [119, 93] on input "Client" at bounding box center [127, 88] width 131 height 16
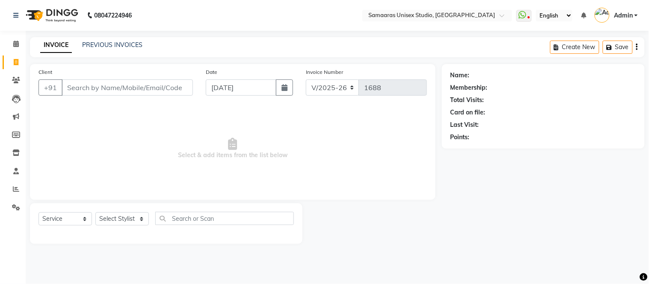
click at [119, 93] on input "Client" at bounding box center [127, 88] width 131 height 16
click at [163, 91] on input "Client" at bounding box center [127, 88] width 131 height 16
click at [168, 91] on input "Client" at bounding box center [127, 88] width 131 height 16
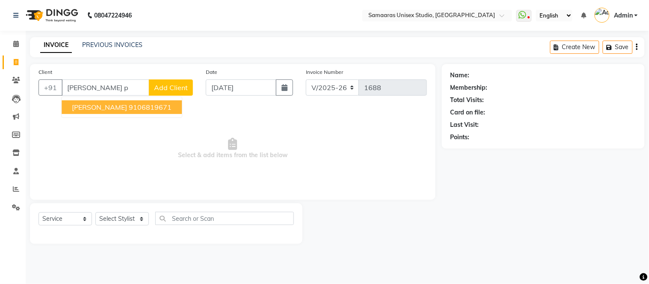
click at [147, 104] on ngb-highlight "9106819671" at bounding box center [150, 107] width 43 height 9
type input "9106819671"
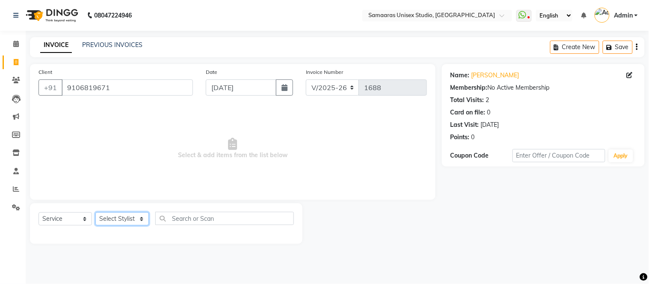
click at [108, 220] on select "Select Stylist [PERSON_NAME] Sir Front Desk junaid Kajal [PERSON_NAME] [PERSON_…" at bounding box center [121, 218] width 53 height 13
select select "88206"
click at [95, 213] on select "Select Stylist [PERSON_NAME] Sir Front Desk junaid Kajal [PERSON_NAME] [PERSON_…" at bounding box center [121, 218] width 53 height 13
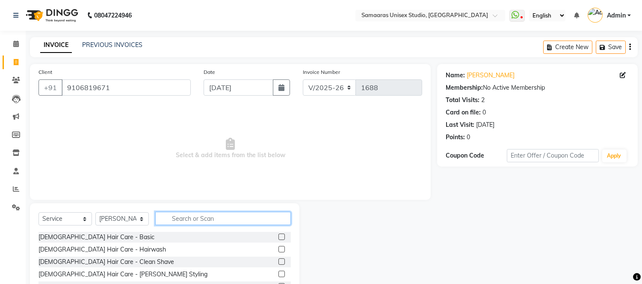
click at [171, 215] on input "text" at bounding box center [223, 218] width 136 height 13
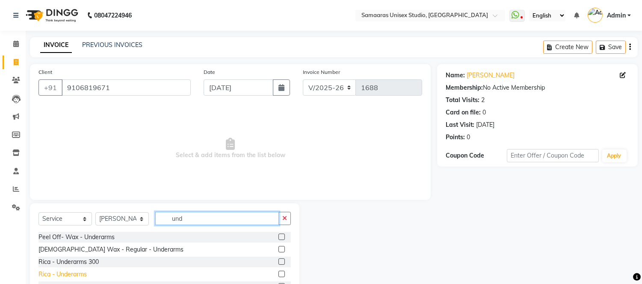
type input "und"
click at [70, 277] on div "Rica - Underarms" at bounding box center [62, 274] width 48 height 9
checkbox input "false"
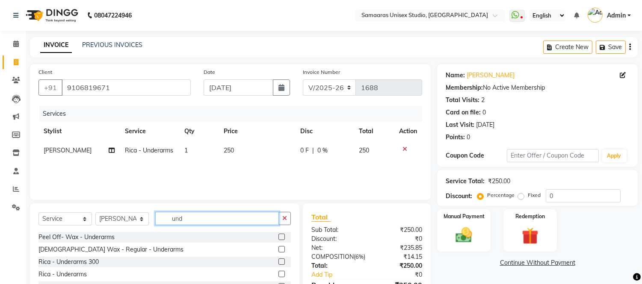
click at [217, 219] on input "und" at bounding box center [217, 218] width 124 height 13
type input "u"
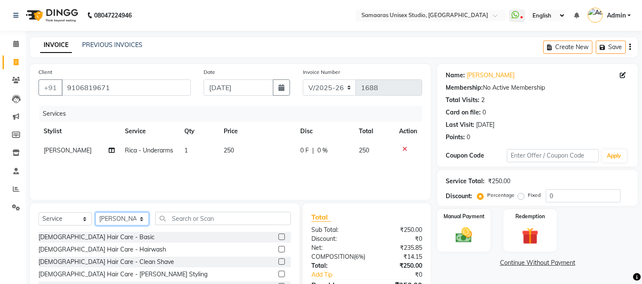
click at [129, 223] on select "Select Stylist [PERSON_NAME] Sir Front Desk junaid Kajal [PERSON_NAME] [PERSON_…" at bounding box center [121, 218] width 53 height 13
select select "49314"
click at [95, 213] on select "Select Stylist [PERSON_NAME] Sir Front Desk junaid Kajal [PERSON_NAME] [PERSON_…" at bounding box center [121, 218] width 53 height 13
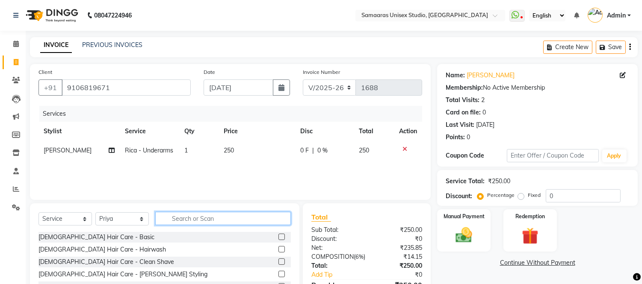
click at [190, 224] on input "text" at bounding box center [223, 218] width 136 height 13
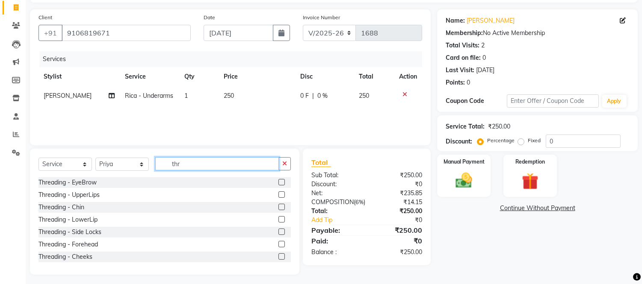
scroll to position [58, 0]
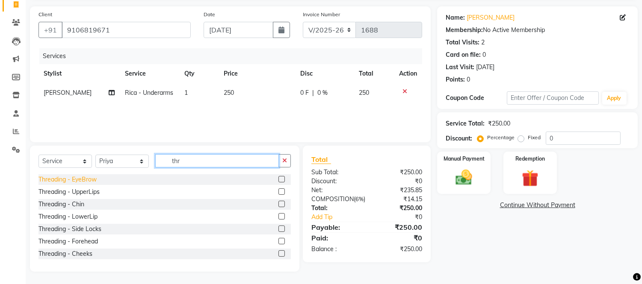
type input "thr"
click at [90, 181] on div "Threading - EyeBrow" at bounding box center [67, 179] width 58 height 9
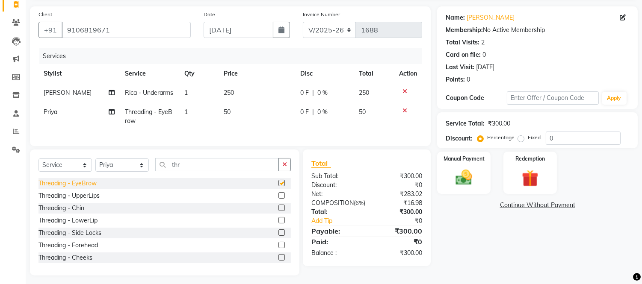
checkbox input "false"
click at [91, 201] on div "Threading - UpperLips" at bounding box center [68, 196] width 61 height 9
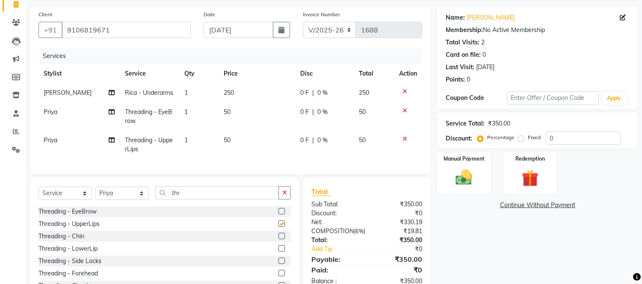
checkbox input "false"
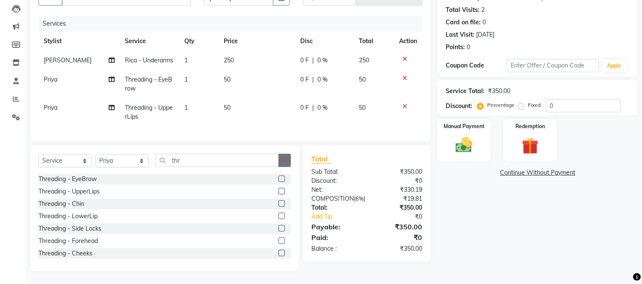
scroll to position [14, 0]
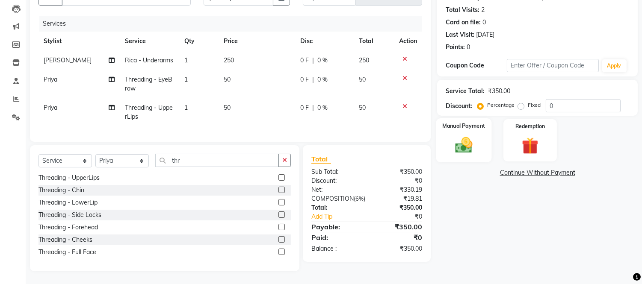
click at [484, 144] on div "Manual Payment" at bounding box center [464, 140] width 56 height 44
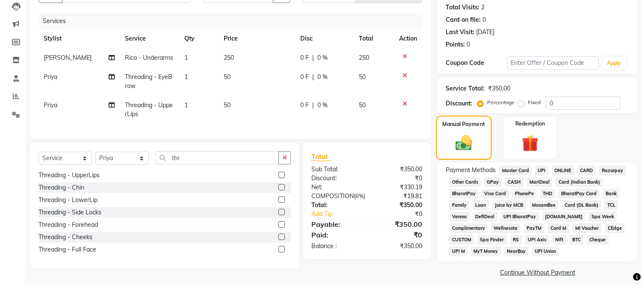
scroll to position [100, 0]
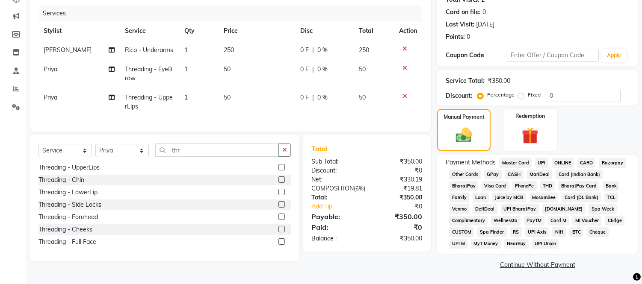
click at [490, 172] on span "GPay" at bounding box center [493, 175] width 18 height 10
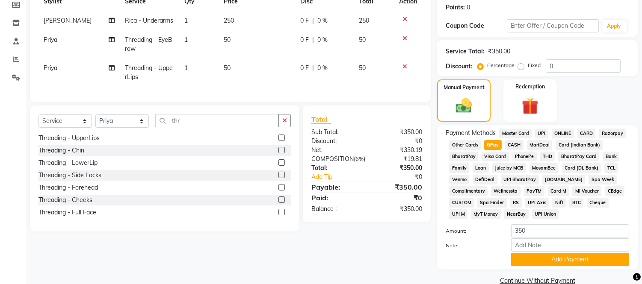
scroll to position [146, 0]
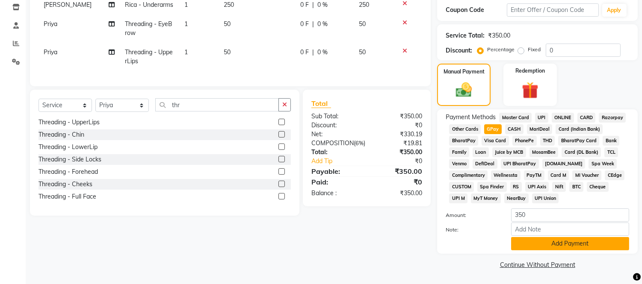
click at [531, 245] on button "Add Payment" at bounding box center [570, 243] width 118 height 13
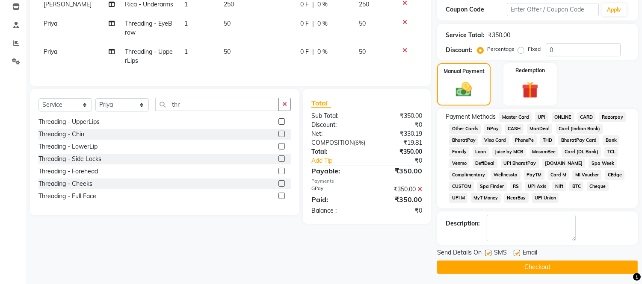
click at [535, 265] on button "Checkout" at bounding box center [537, 267] width 201 height 13
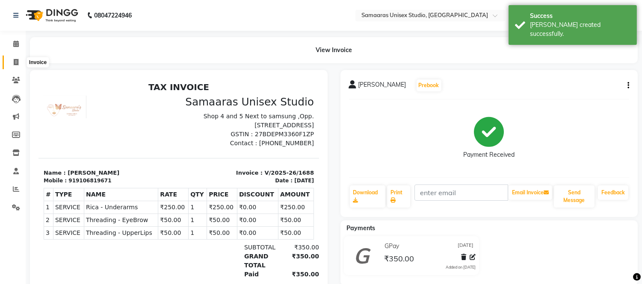
drag, startPoint x: 12, startPoint y: 61, endPoint x: 17, endPoint y: 62, distance: 5.3
click at [12, 61] on span at bounding box center [16, 63] width 15 height 10
select select "4525"
select select "service"
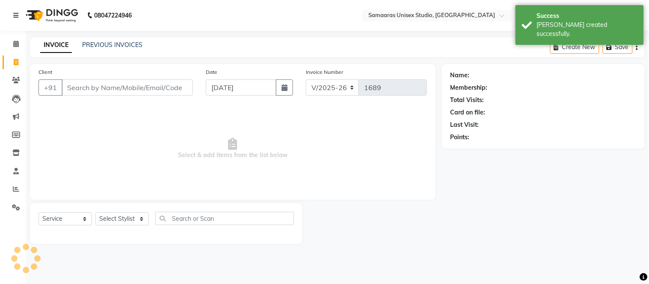
click at [149, 80] on input "Client" at bounding box center [127, 88] width 131 height 16
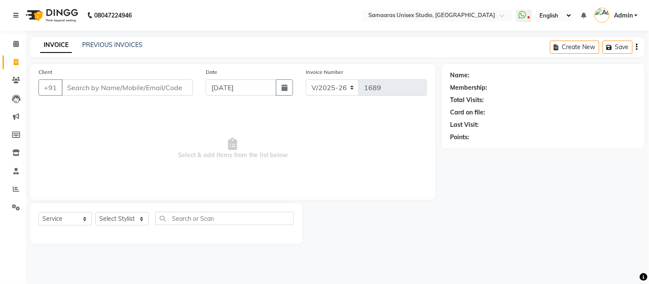
click at [148, 86] on input "Client" at bounding box center [127, 88] width 131 height 16
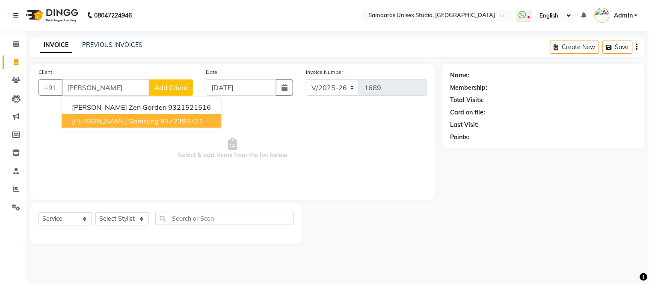
click at [138, 126] on button "[PERSON_NAME] samsung 9372393721" at bounding box center [141, 121] width 159 height 14
type input "9372393721"
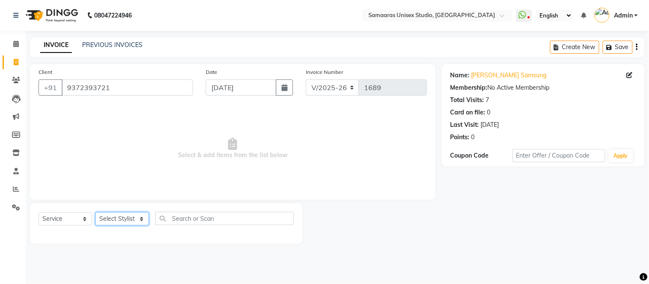
click at [134, 217] on select "Select Stylist [PERSON_NAME] Sir Front Desk junaid Kajal [PERSON_NAME] [PERSON_…" at bounding box center [121, 218] width 53 height 13
select select "50822"
click at [95, 213] on select "Select Stylist [PERSON_NAME] Sir Front Desk junaid Kajal [PERSON_NAME] [PERSON_…" at bounding box center [121, 218] width 53 height 13
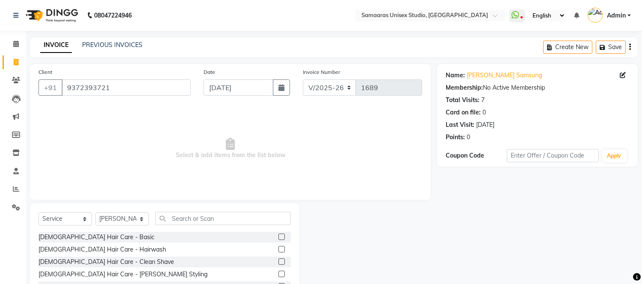
click at [181, 227] on div "Select Service Product Membership Package Voucher Prepaid Gift Card Select Styl…" at bounding box center [164, 222] width 252 height 20
click at [181, 224] on input "text" at bounding box center [223, 218] width 136 height 13
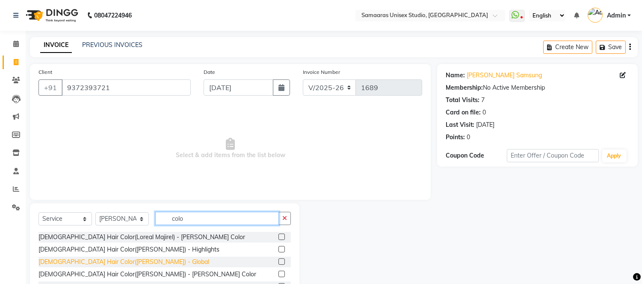
type input "colo"
click at [138, 259] on div "[DEMOGRAPHIC_DATA] Hair Color([PERSON_NAME]) - Global" at bounding box center [123, 262] width 171 height 9
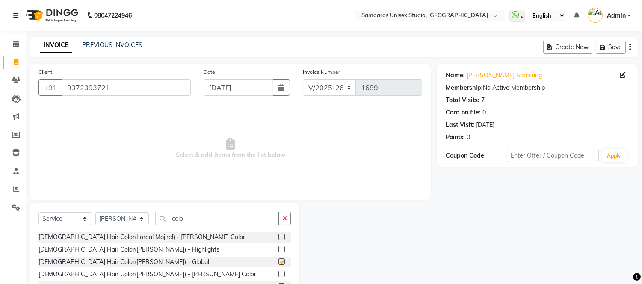
checkbox input "false"
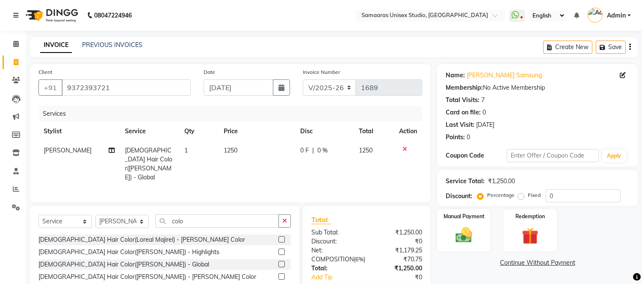
click at [333, 150] on div "0 F | 0 %" at bounding box center [324, 150] width 48 height 9
select select "50822"
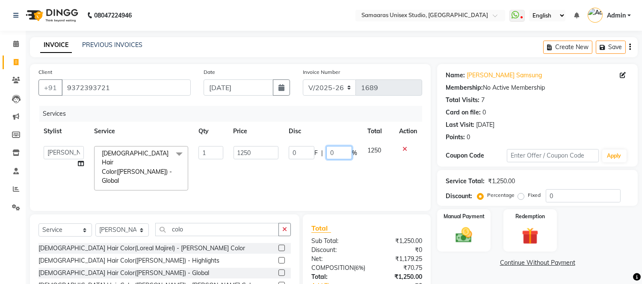
click at [333, 150] on input "0" at bounding box center [339, 152] width 26 height 13
type input "020"
click at [353, 171] on tr "[PERSON_NAME] Sir Front Desk junaid Kajal [PERSON_NAME] Priya Salman Bhai [DEMO…" at bounding box center [229, 168] width 383 height 55
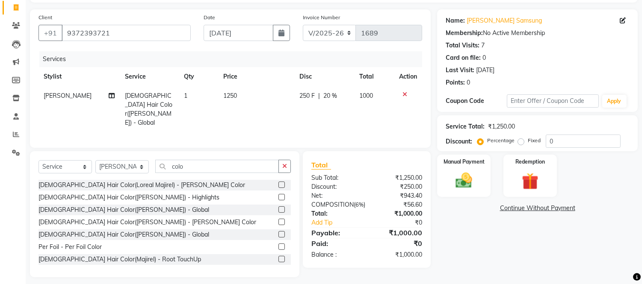
scroll to position [59, 0]
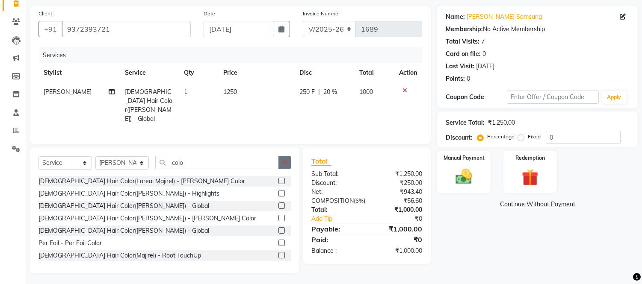
click at [286, 157] on button "button" at bounding box center [284, 162] width 12 height 13
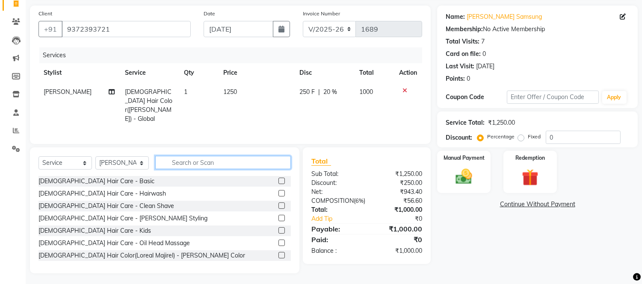
click at [268, 157] on input "text" at bounding box center [223, 162] width 136 height 13
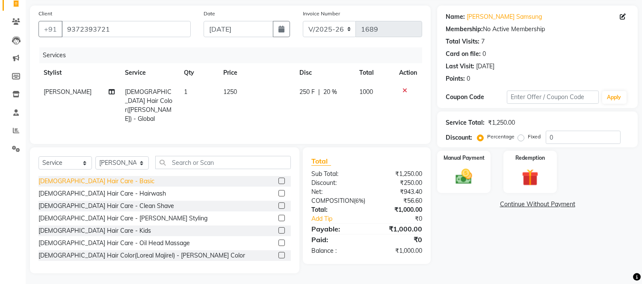
click at [80, 181] on div "[DEMOGRAPHIC_DATA] Hair Care - Basic" at bounding box center [96, 181] width 116 height 9
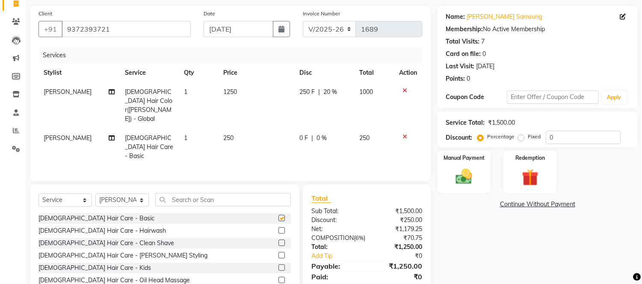
checkbox input "false"
drag, startPoint x: 99, startPoint y: 227, endPoint x: 148, endPoint y: 206, distance: 53.6
click at [100, 239] on div "[DEMOGRAPHIC_DATA] Hair Care - Clean Shave" at bounding box center [106, 243] width 136 height 9
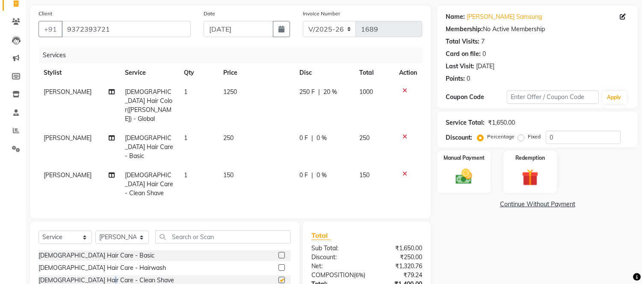
checkbox input "false"
click at [340, 134] on div "0 F | 0 %" at bounding box center [324, 138] width 50 height 9
select select "50822"
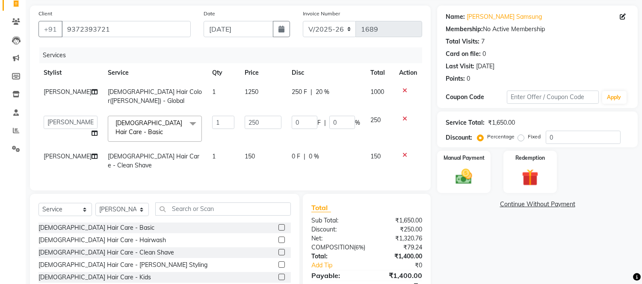
click at [340, 125] on input "0" at bounding box center [342, 122] width 26 height 13
type input "020"
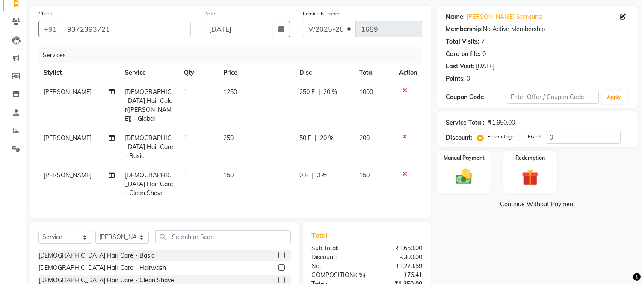
click at [324, 147] on tbody "[PERSON_NAME] [DEMOGRAPHIC_DATA] Hair Color([PERSON_NAME]) - Global 1 1250 250 …" at bounding box center [229, 143] width 383 height 121
click at [339, 171] on div "0 F | 0 %" at bounding box center [324, 175] width 50 height 9
select select "50822"
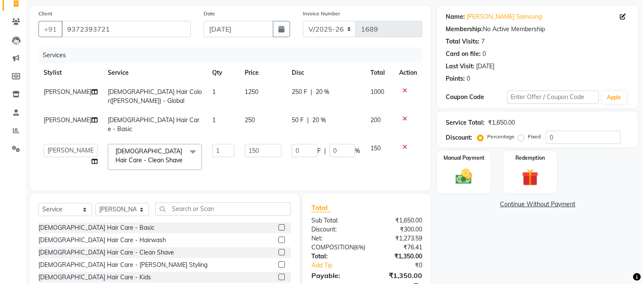
click at [339, 160] on td "0 F | 0 %" at bounding box center [325, 157] width 79 height 36
click at [342, 147] on input "0" at bounding box center [342, 150] width 26 height 13
type input "20"
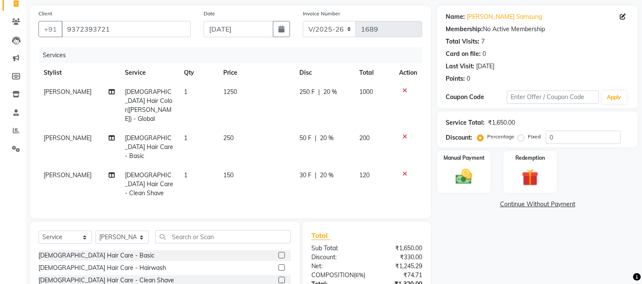
click at [370, 172] on div "Services Stylist Service Qty Price Disc Total Action [PERSON_NAME] [DEMOGRAPHIC…" at bounding box center [229, 128] width 383 height 162
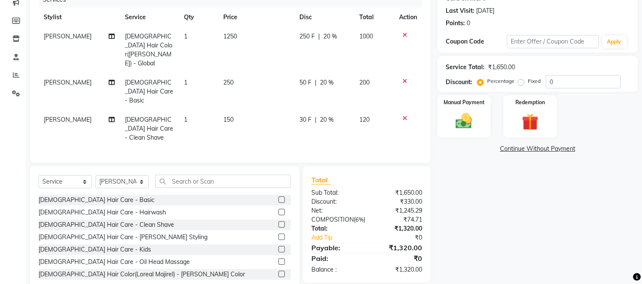
scroll to position [115, 0]
click at [449, 112] on div "Manual Payment" at bounding box center [464, 116] width 56 height 44
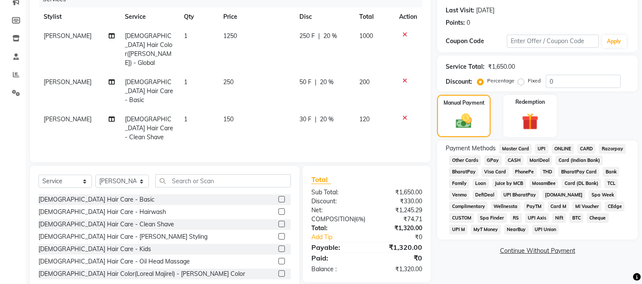
click at [514, 158] on span "CASH" at bounding box center [514, 161] width 18 height 10
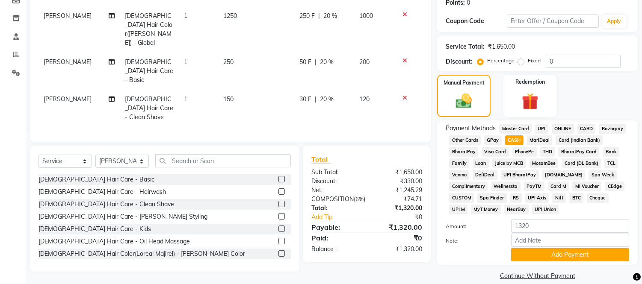
scroll to position [146, 0]
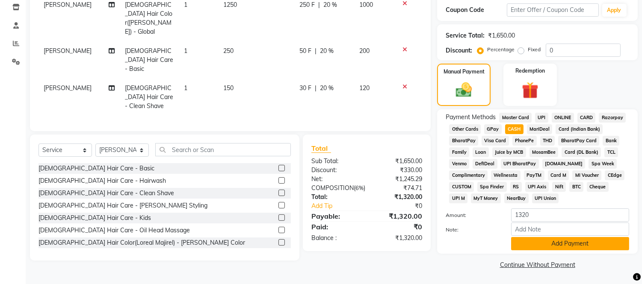
click at [522, 245] on button "Add Payment" at bounding box center [570, 243] width 118 height 13
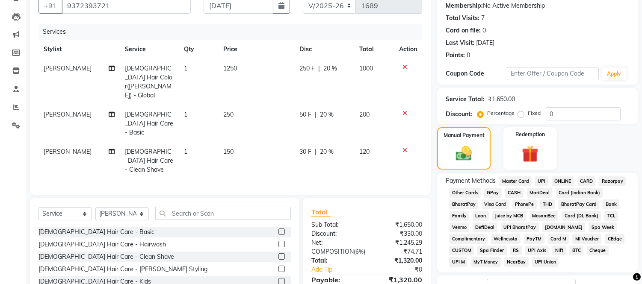
scroll to position [149, 0]
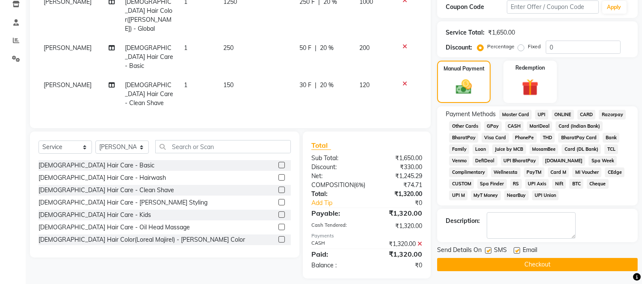
click at [526, 265] on button "Checkout" at bounding box center [537, 264] width 201 height 13
